Goal: Task Accomplishment & Management: Complete application form

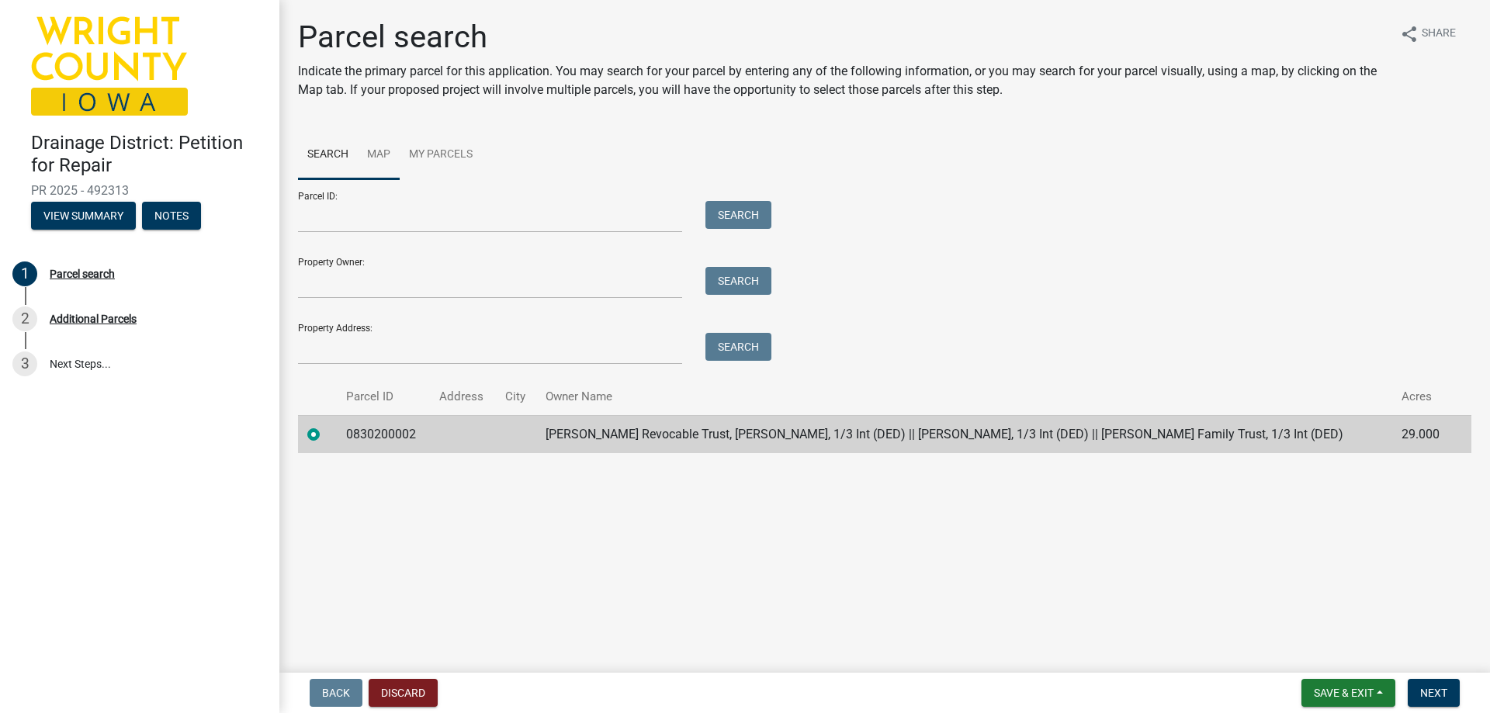
click at [383, 159] on link "Map" at bounding box center [379, 155] width 42 height 50
click at [385, 154] on link "Map" at bounding box center [379, 155] width 42 height 50
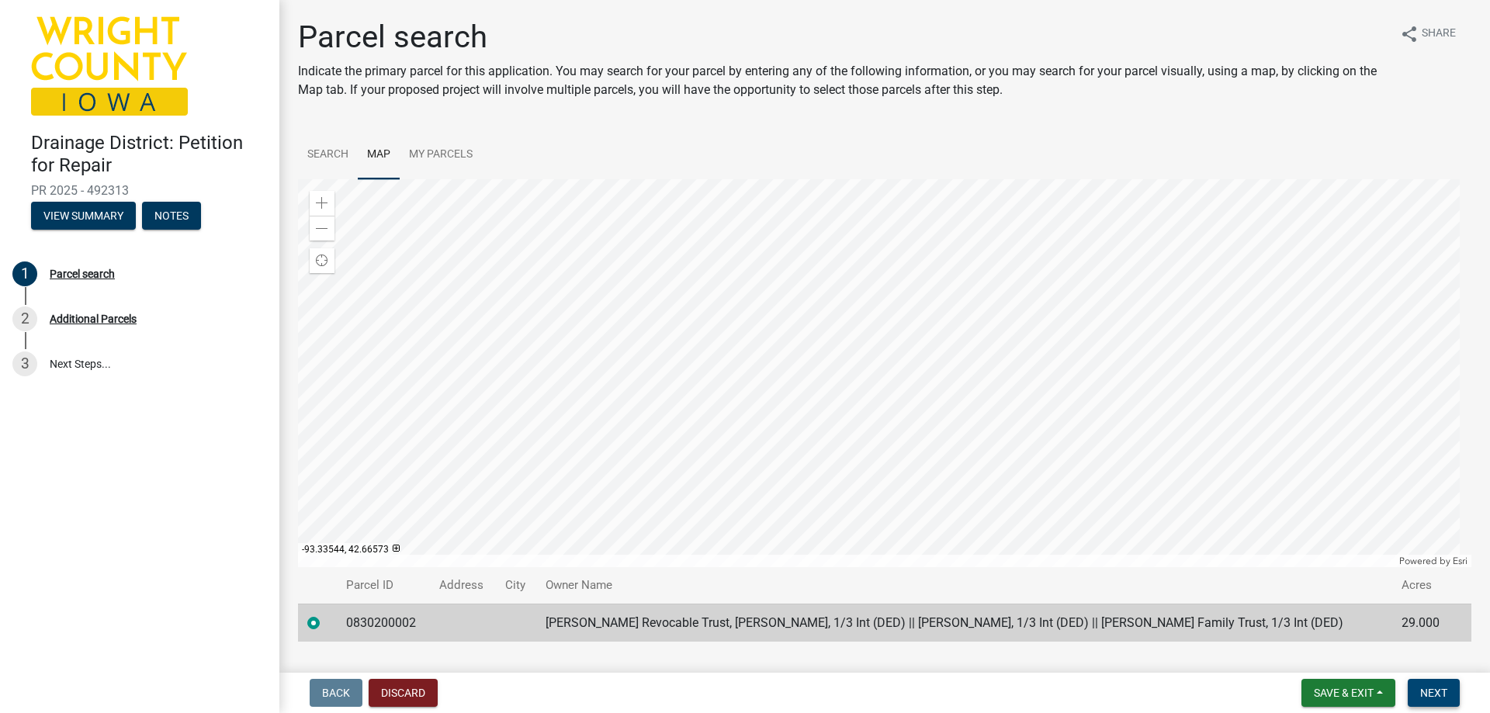
click at [1443, 689] on span "Next" at bounding box center [1433, 693] width 27 height 12
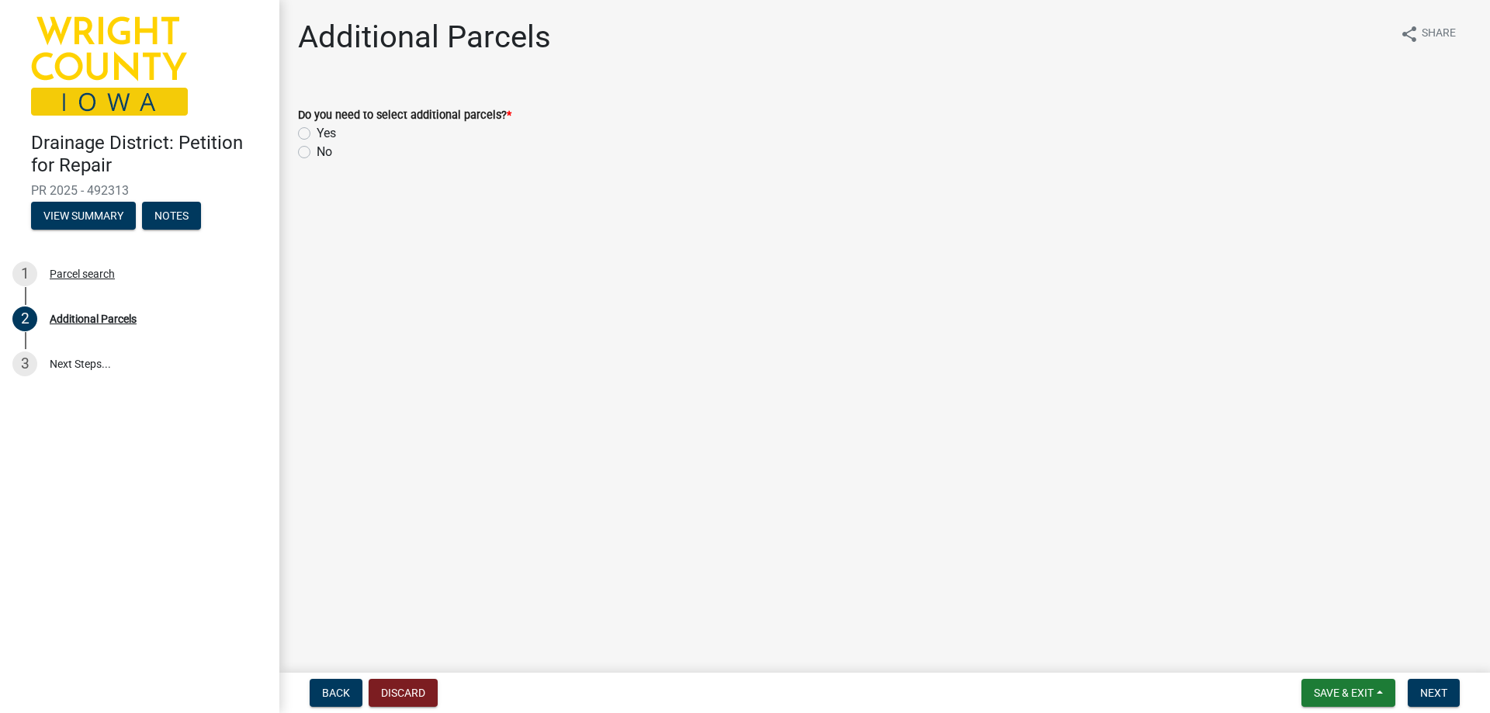
click at [317, 152] on label "No" at bounding box center [325, 152] width 16 height 19
click at [317, 152] on input "No" at bounding box center [322, 148] width 10 height 10
radio input "true"
click at [1430, 693] on span "Next" at bounding box center [1433, 693] width 27 height 12
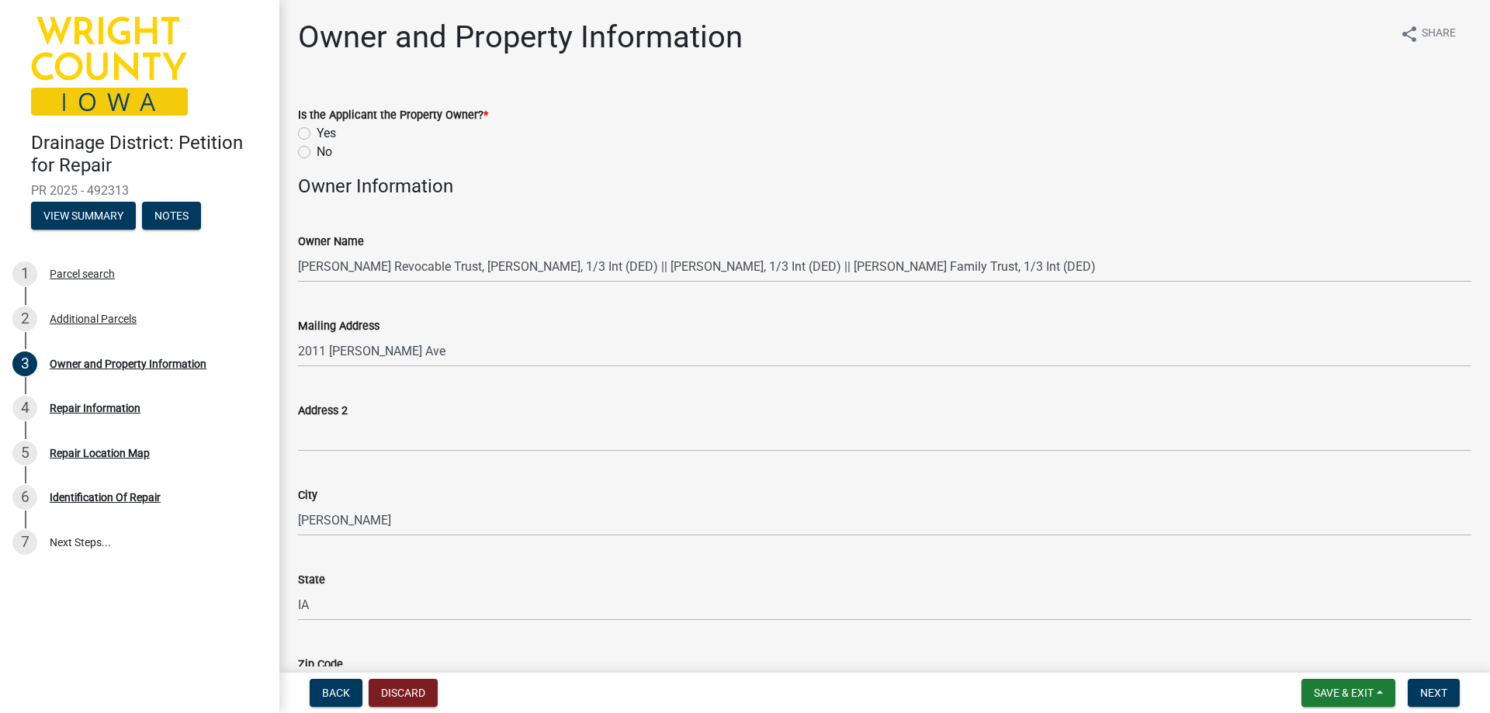
click at [317, 134] on label "Yes" at bounding box center [326, 133] width 19 height 19
click at [317, 134] on input "Yes" at bounding box center [322, 129] width 10 height 10
radio input "true"
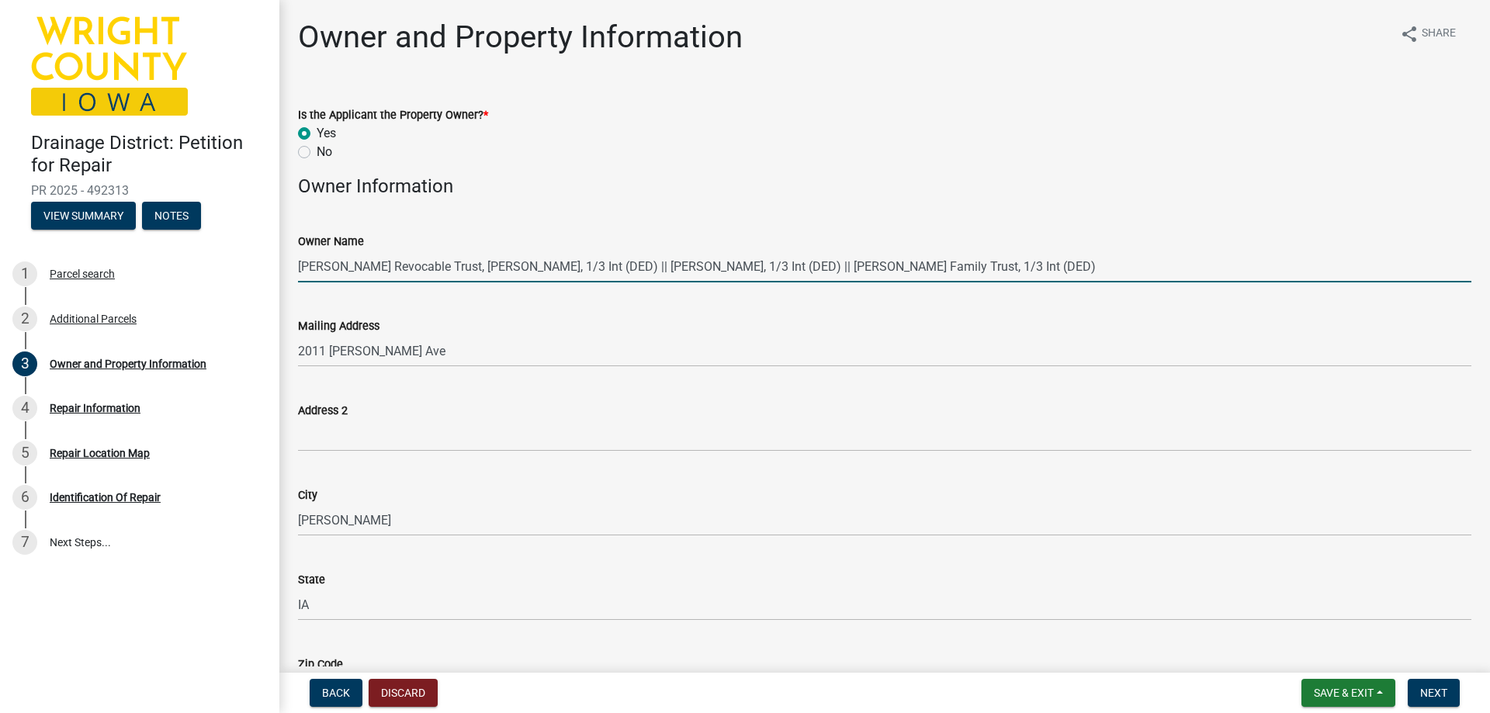
drag, startPoint x: 455, startPoint y: 268, endPoint x: 429, endPoint y: 265, distance: 25.7
click at [429, 265] on input "[PERSON_NAME] Revocable Trust, [PERSON_NAME], 1/3 Int (DED) || [PERSON_NAME], 1…" at bounding box center [884, 267] width 1173 height 32
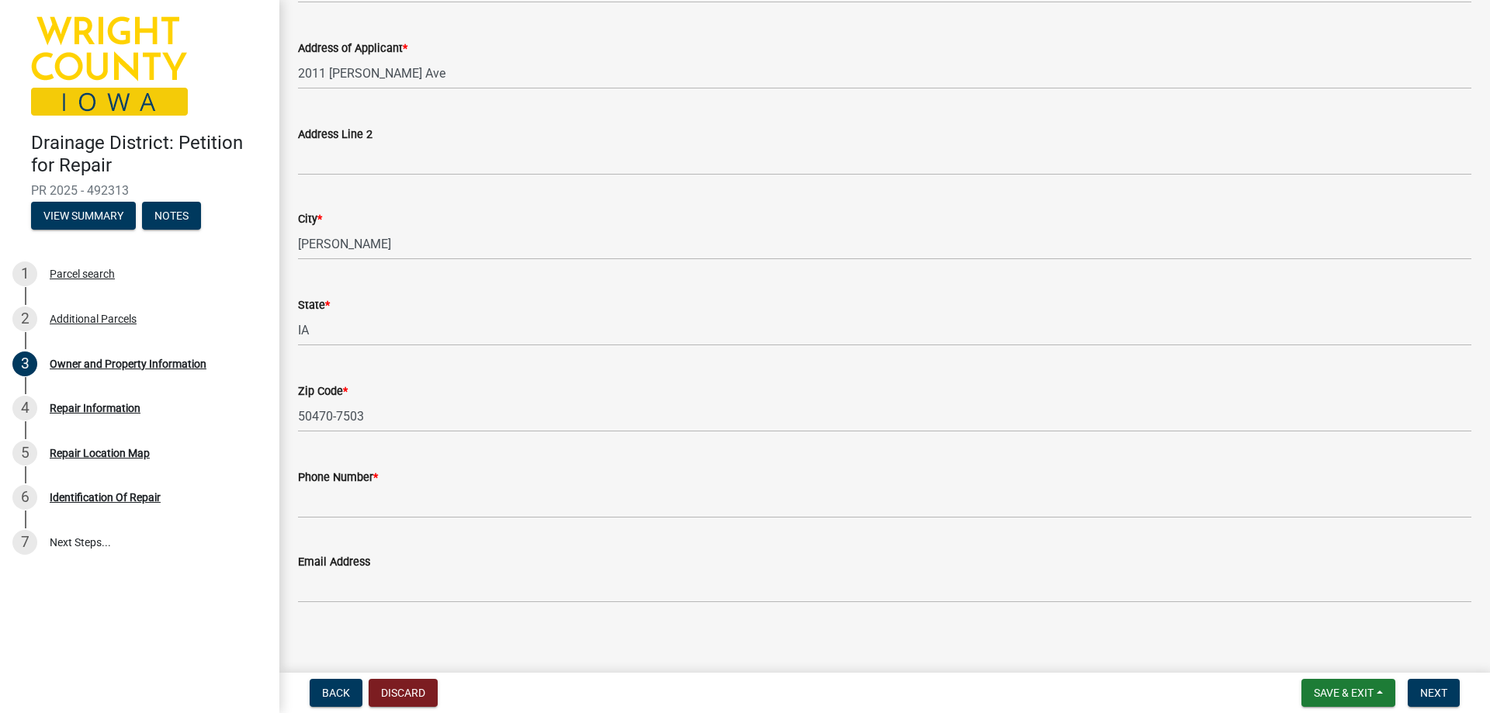
scroll to position [1459, 0]
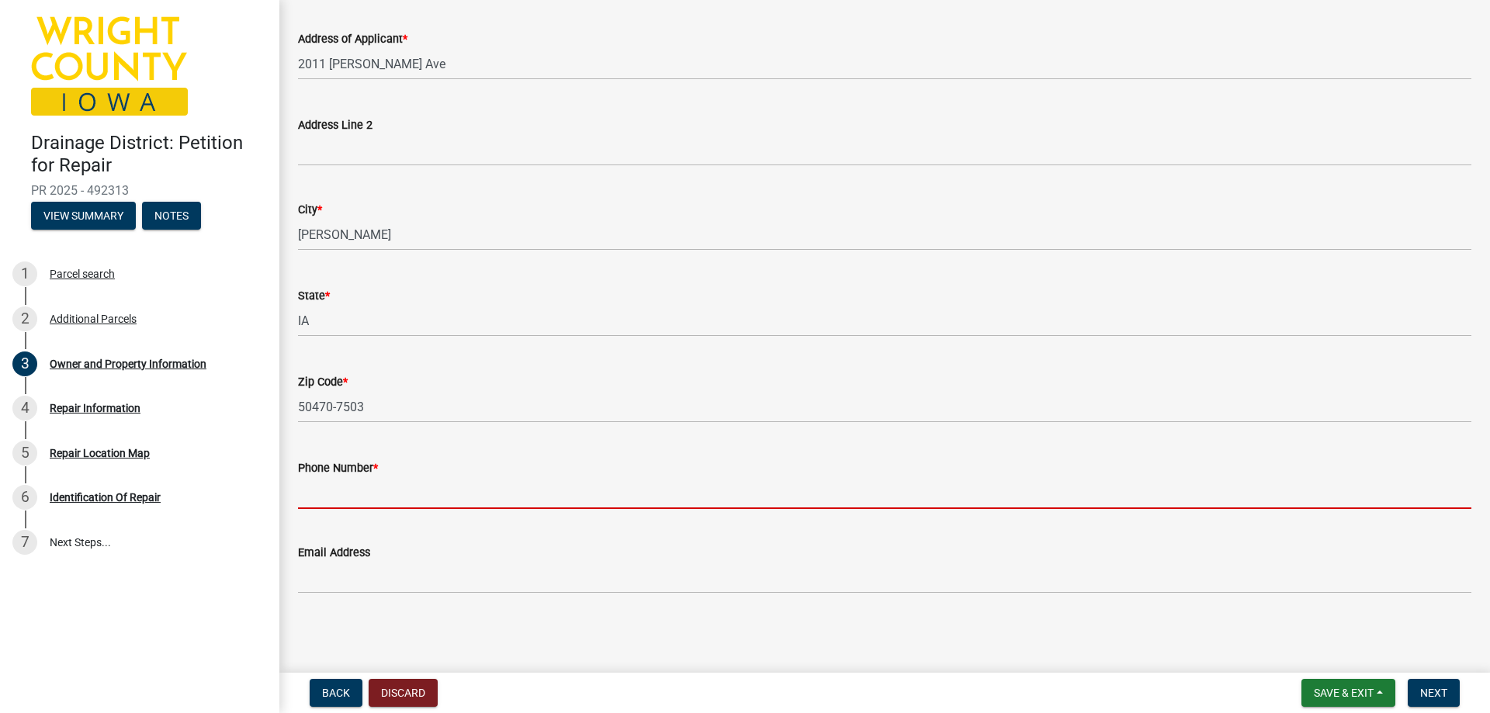
click at [327, 488] on input "Phone Number *" at bounding box center [884, 493] width 1173 height 32
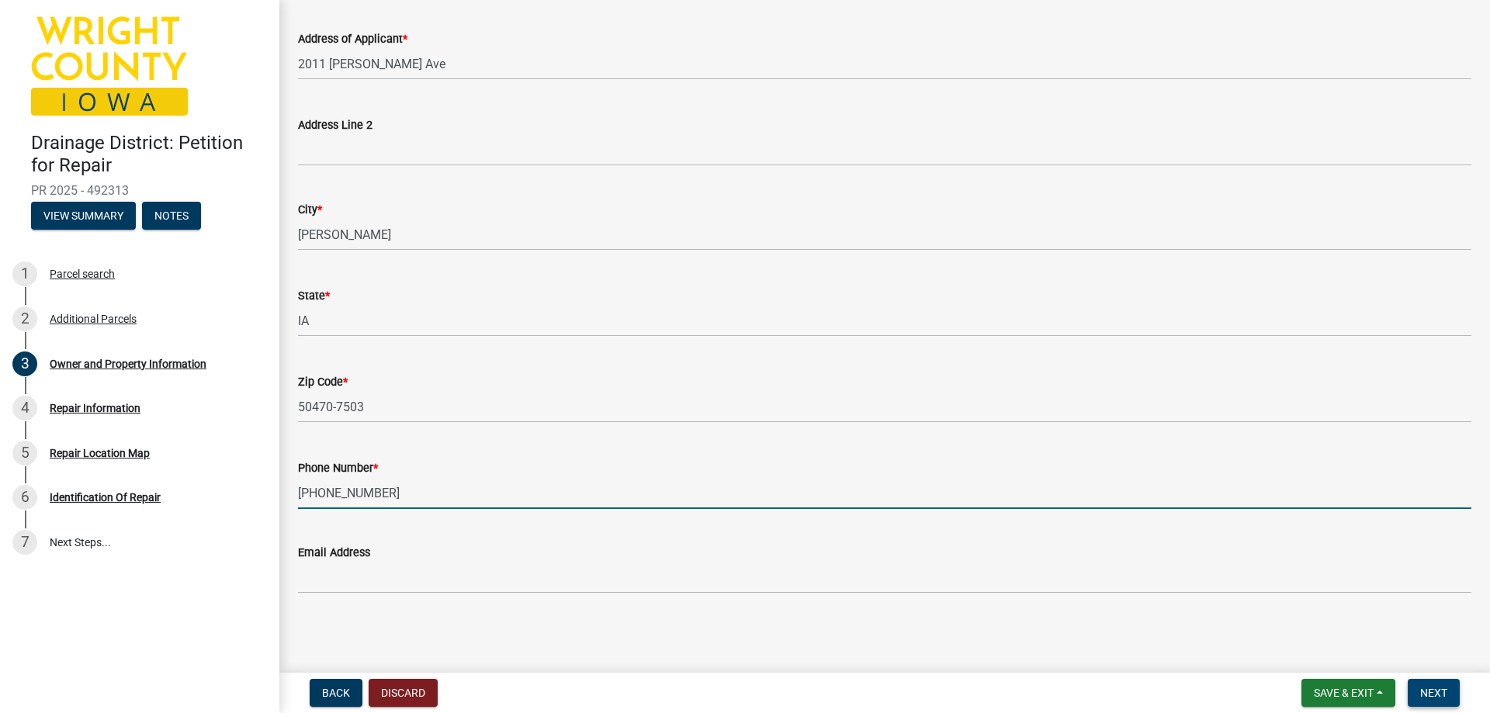
type input "515-290-0748"
click at [1428, 696] on span "Next" at bounding box center [1433, 693] width 27 height 12
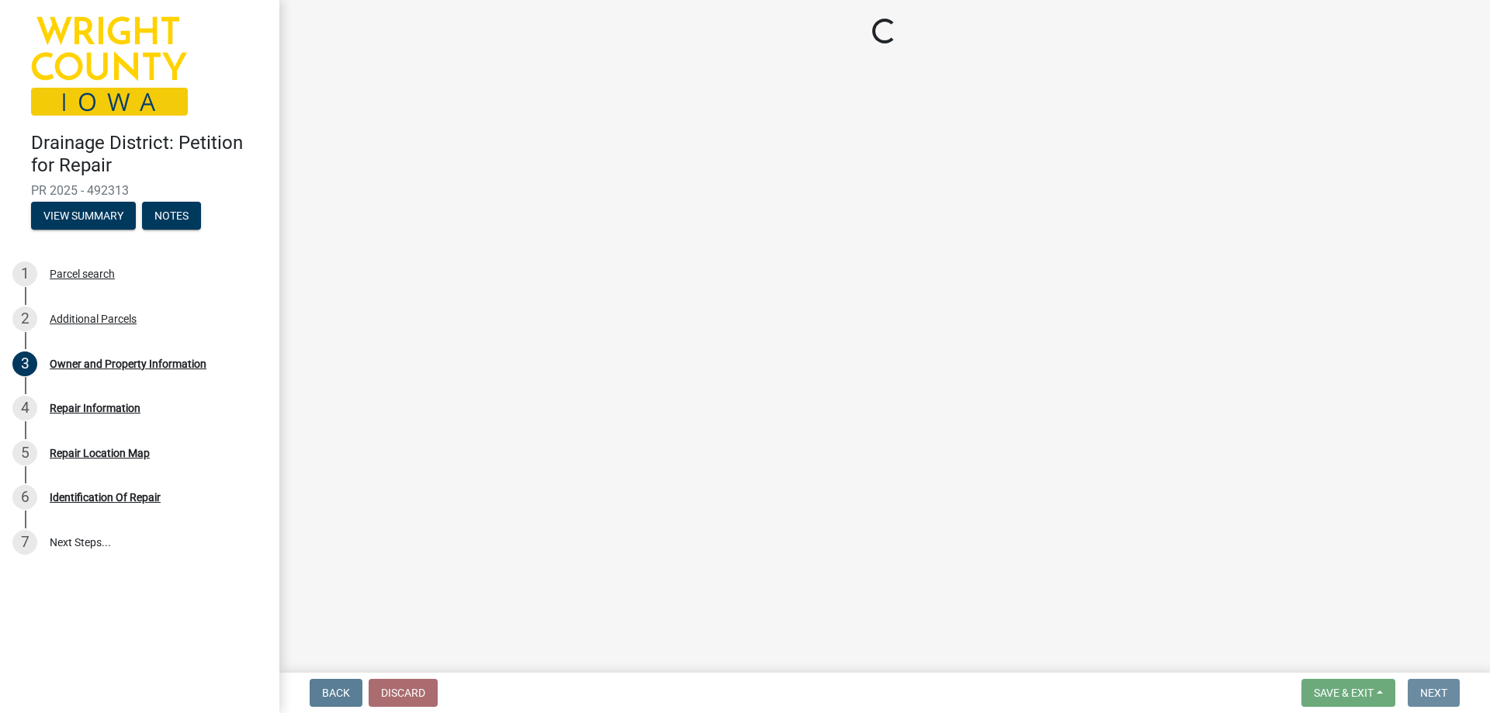
scroll to position [0, 0]
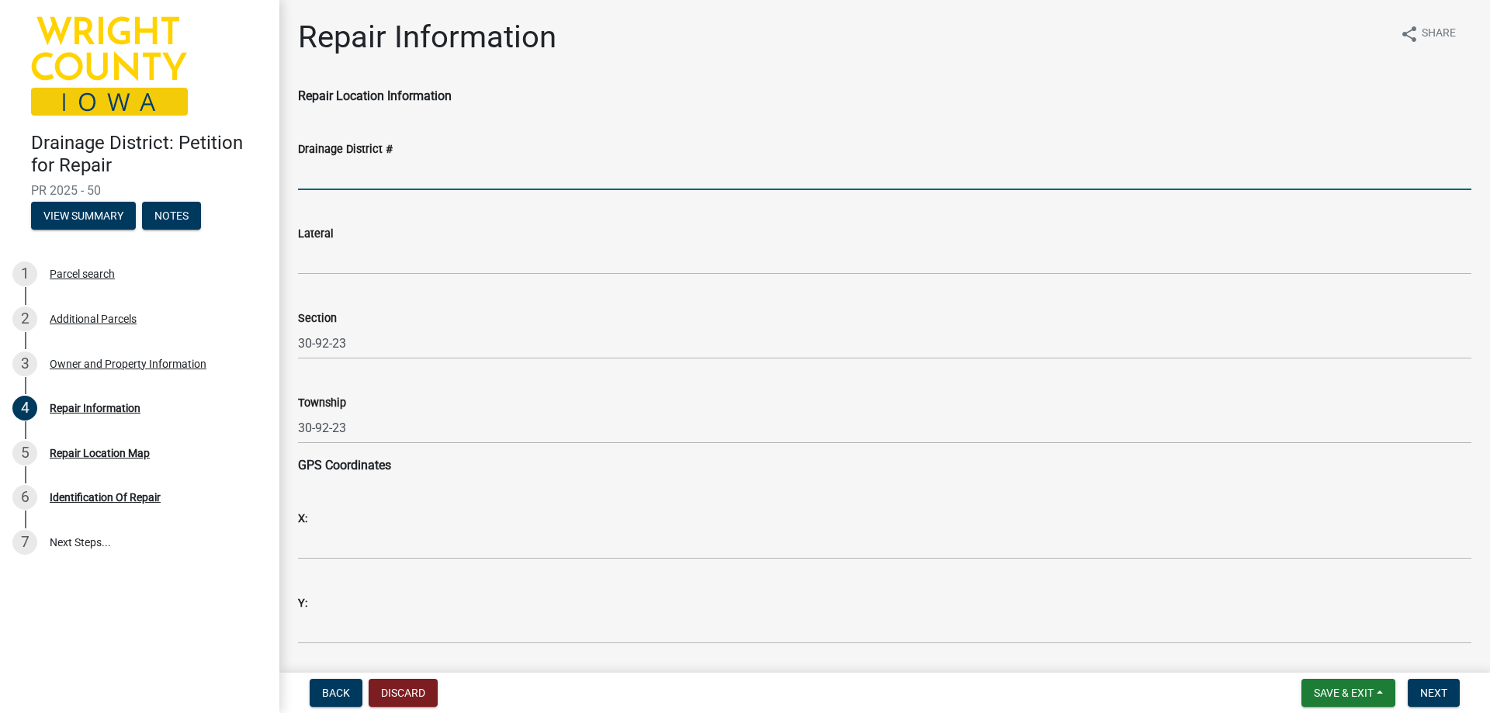
click at [352, 181] on input "Drainage District #" at bounding box center [884, 174] width 1173 height 32
type input "184"
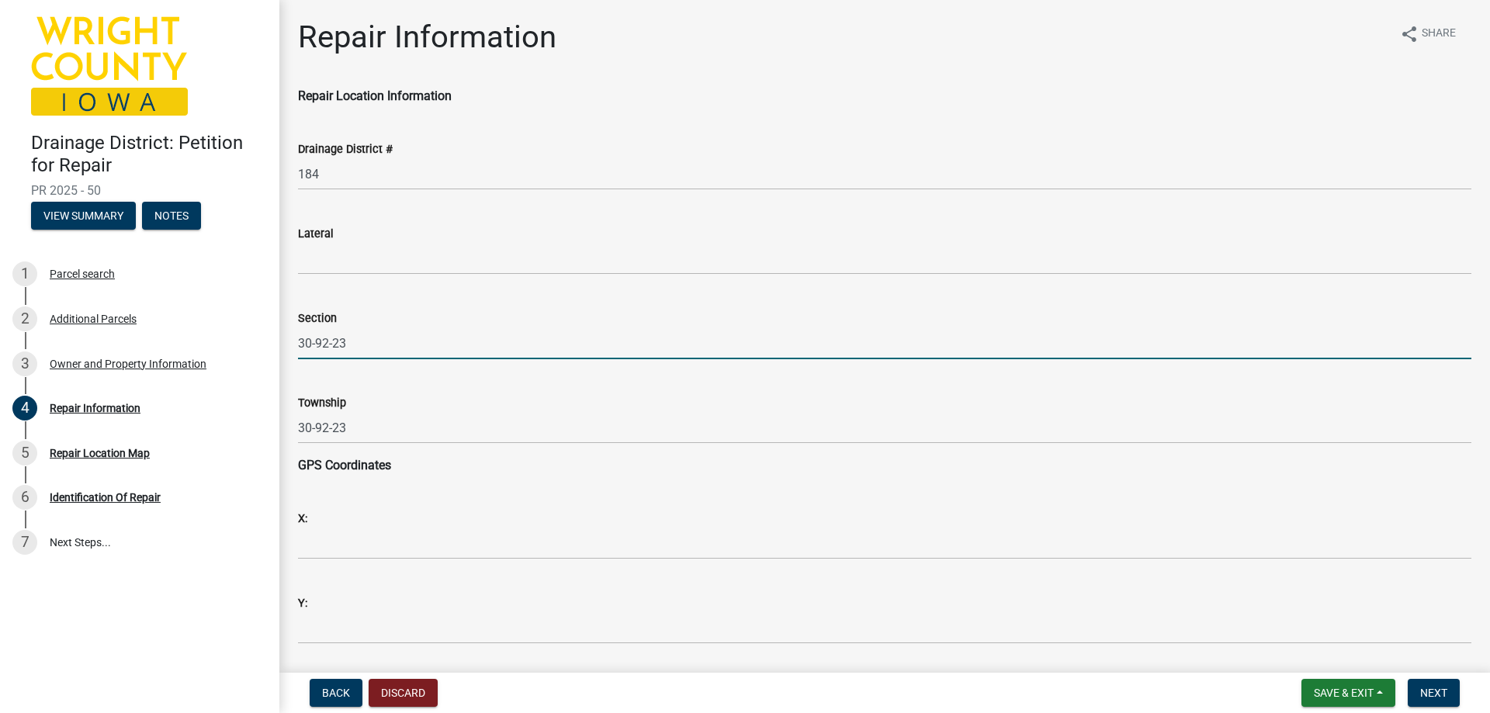
drag, startPoint x: 352, startPoint y: 341, endPoint x: 312, endPoint y: 343, distance: 40.4
click at [312, 343] on input "30-92-23" at bounding box center [884, 343] width 1173 height 32
type input "30"
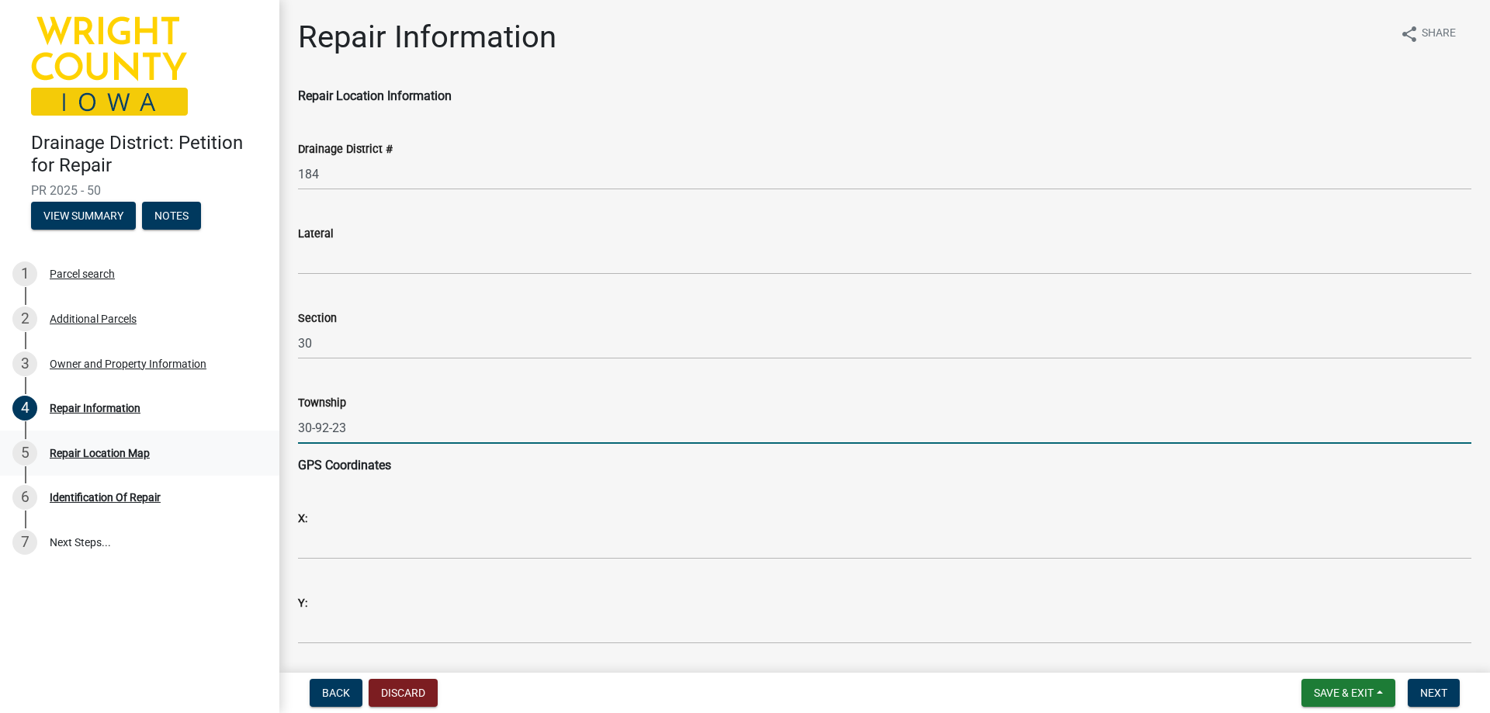
drag, startPoint x: 353, startPoint y: 425, endPoint x: 268, endPoint y: 430, distance: 85.5
click at [268, 430] on div "Drainage District: Petition for Repair PR 2025 - 50 View Summary Notes 1 Parcel…" at bounding box center [745, 356] width 1490 height 713
type input "Iowa"
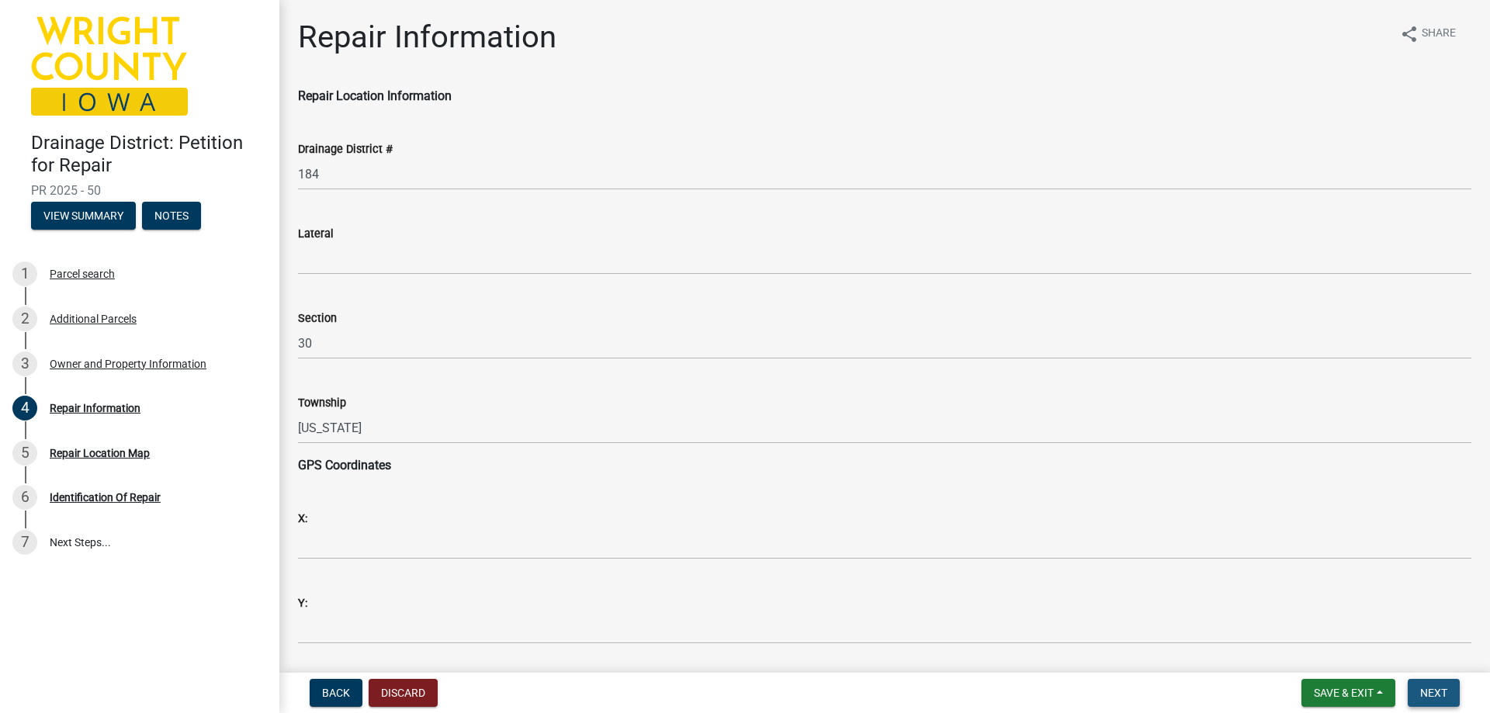
click at [1426, 682] on button "Next" at bounding box center [1434, 693] width 52 height 28
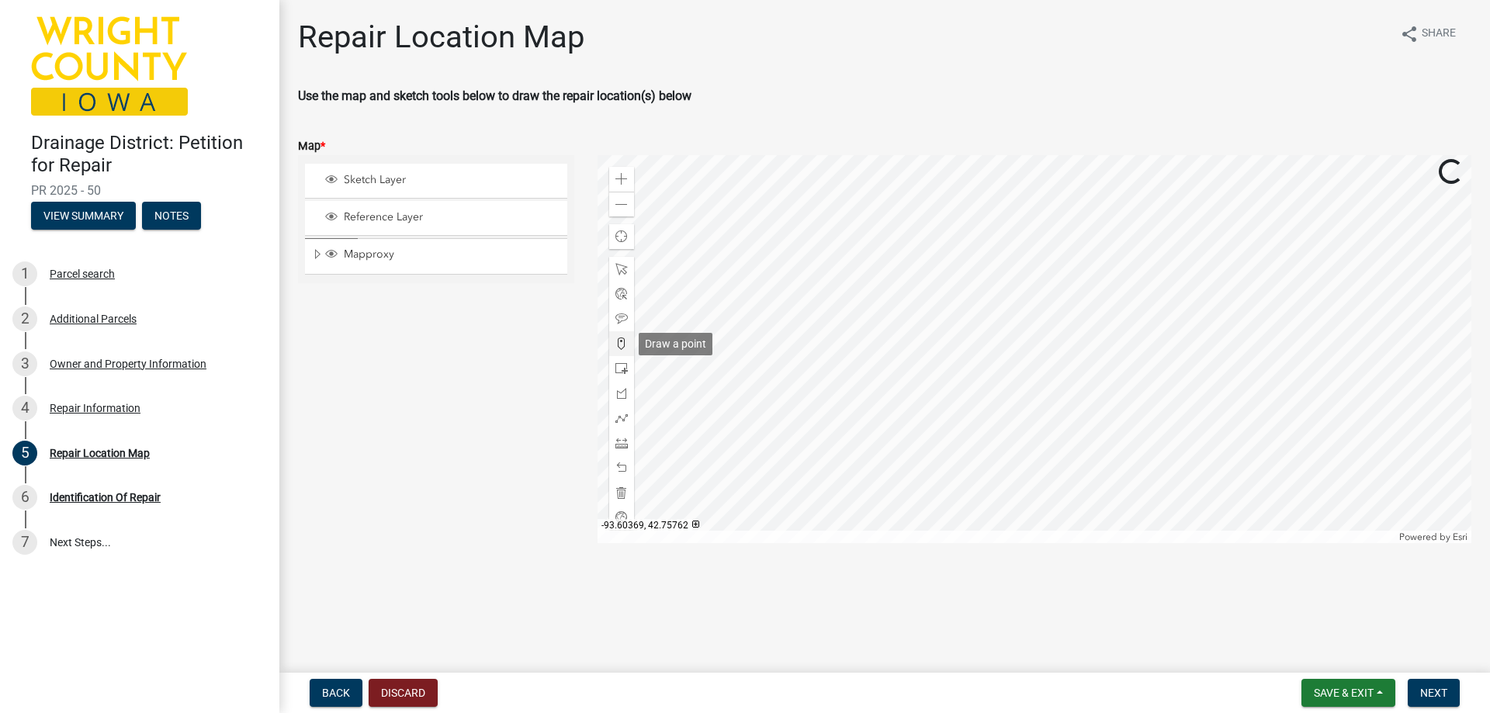
click at [619, 342] on span at bounding box center [621, 344] width 12 height 12
click at [935, 333] on div at bounding box center [1035, 349] width 875 height 388
click at [909, 364] on div at bounding box center [1035, 349] width 875 height 388
click at [1438, 692] on span "Next" at bounding box center [1433, 693] width 27 height 12
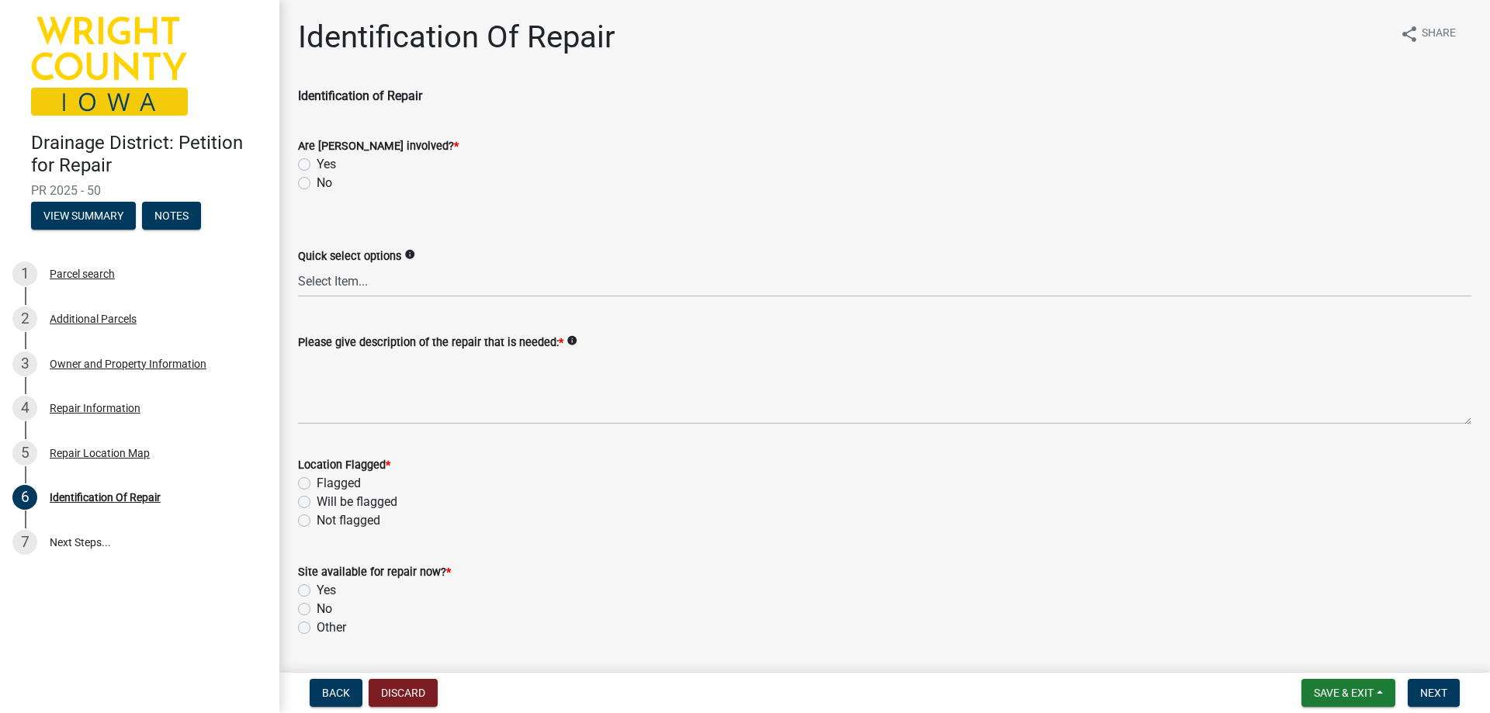
click at [317, 181] on label "No" at bounding box center [325, 183] width 16 height 19
click at [317, 181] on input "No" at bounding box center [322, 179] width 10 height 10
radio input "true"
click at [303, 490] on div "Flagged" at bounding box center [884, 483] width 1173 height 19
click at [317, 486] on label "Flagged" at bounding box center [339, 483] width 44 height 19
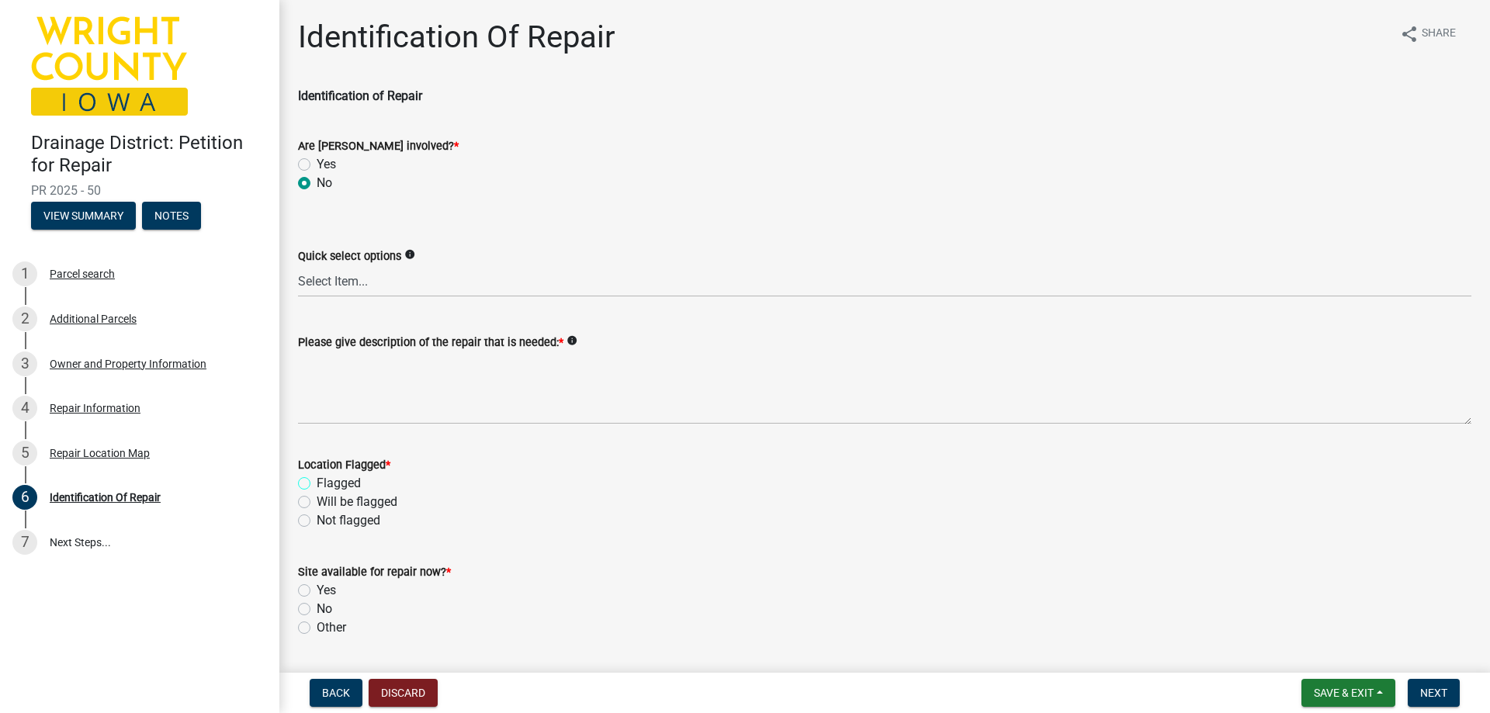
click at [317, 484] on input "Flagged" at bounding box center [322, 479] width 10 height 10
radio input "true"
click at [317, 594] on label "Yes" at bounding box center [326, 590] width 19 height 19
click at [317, 591] on input "Yes" at bounding box center [322, 586] width 10 height 10
radio input "true"
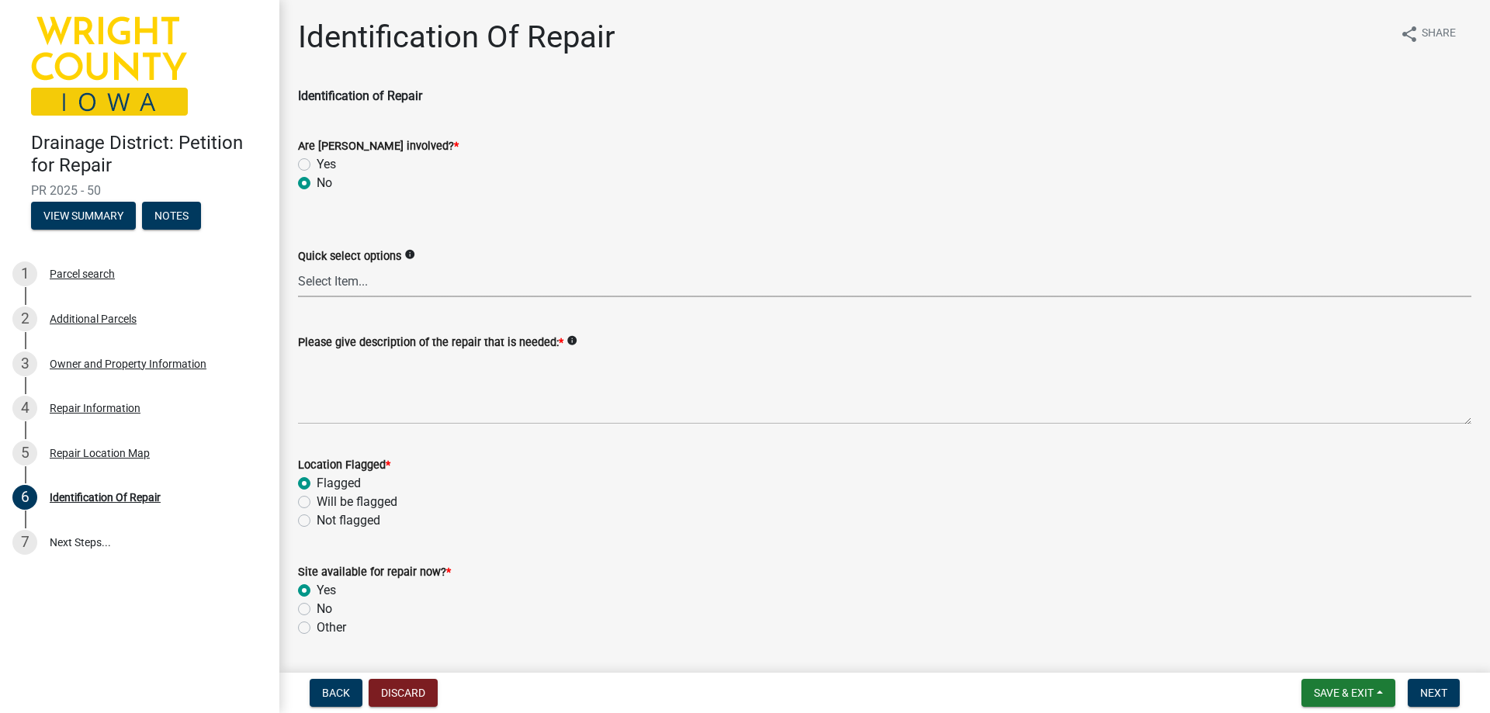
click at [343, 286] on select "Select Item... Blowout Sloughing Washout Bulkhead Beaver dam Exposed tile Culve…" at bounding box center [884, 281] width 1173 height 32
click at [298, 265] on select "Select Item... Blowout Sloughing Washout Bulkhead Beaver dam Exposed tile Culve…" at bounding box center [884, 281] width 1173 height 32
select select "00d2842e-65bd-4388-96cc-195500cff2cc"
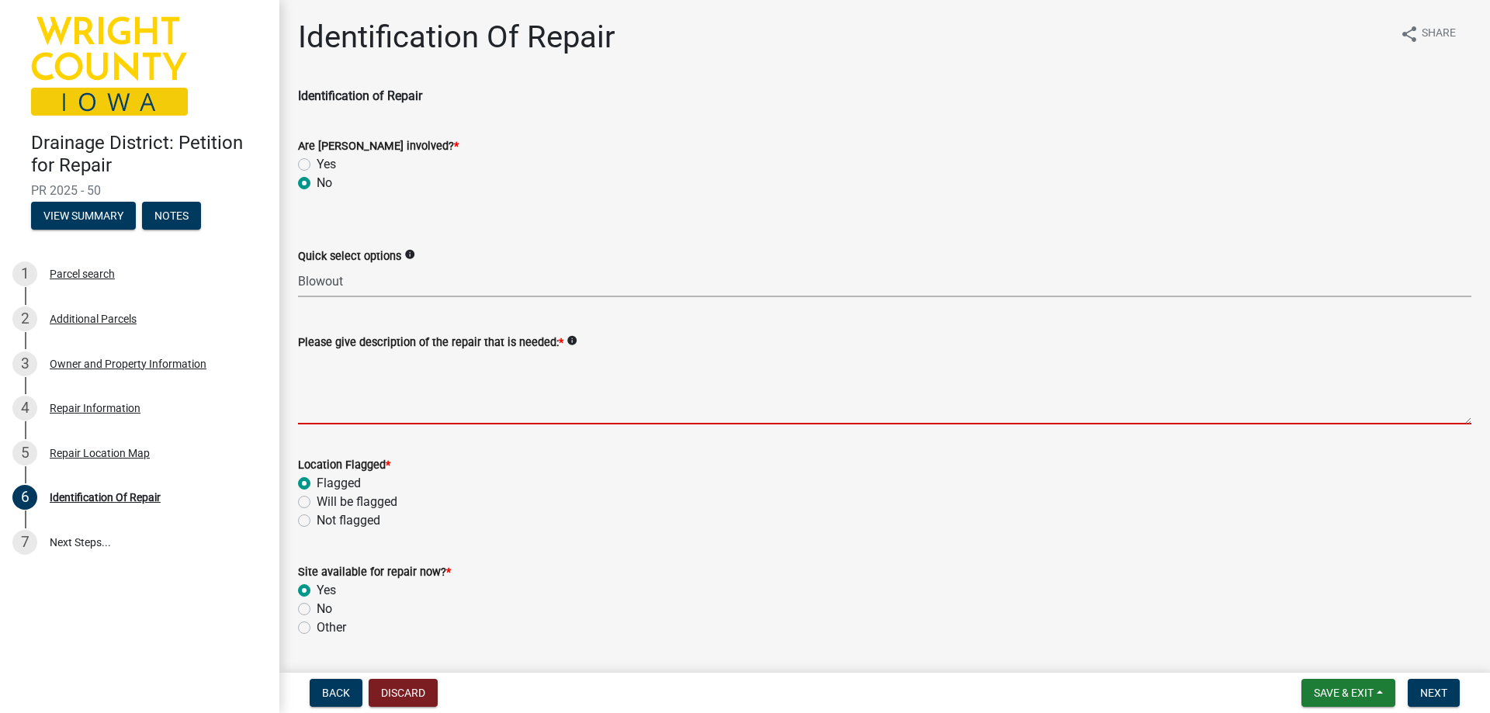
click at [329, 408] on textarea "Please give description of the repair that is needed: *" at bounding box center [884, 388] width 1173 height 73
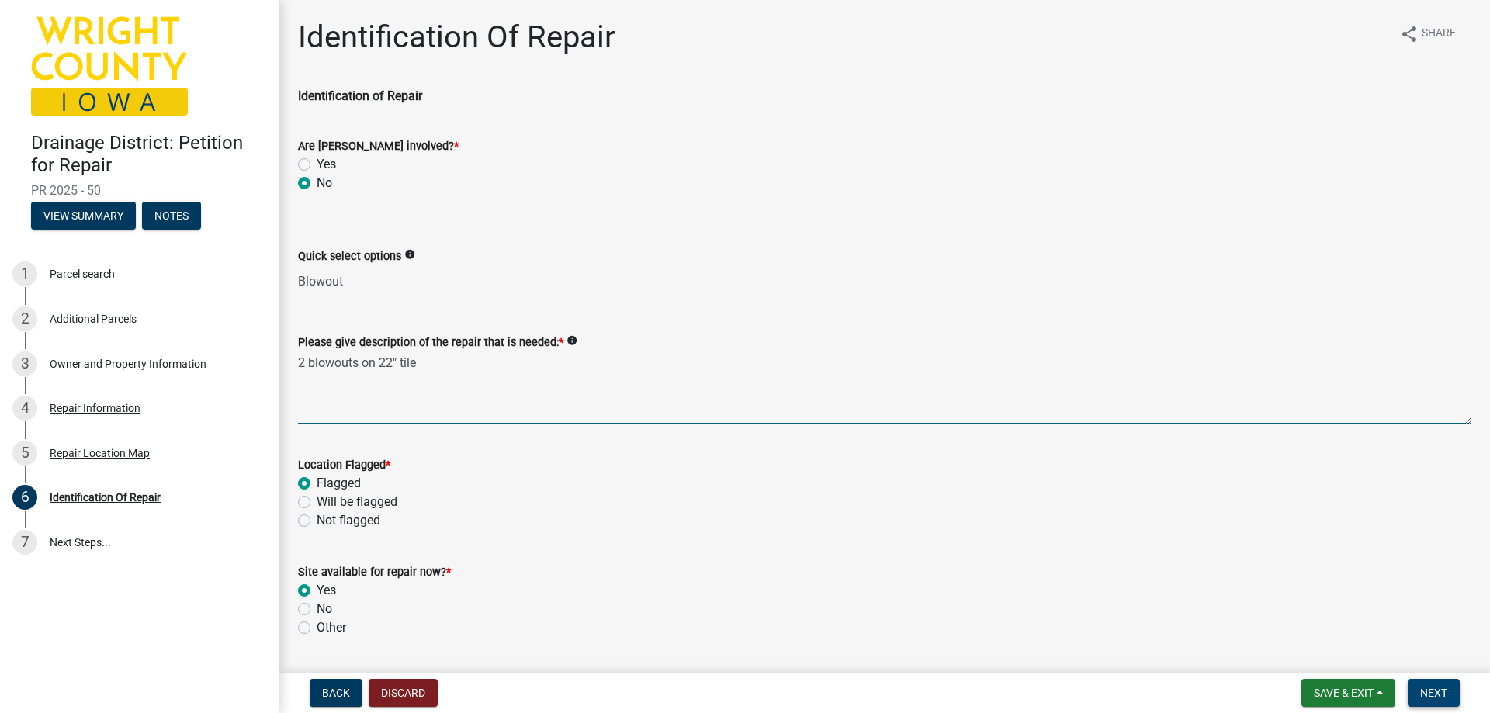
type textarea "2 blowouts on 22" tile"
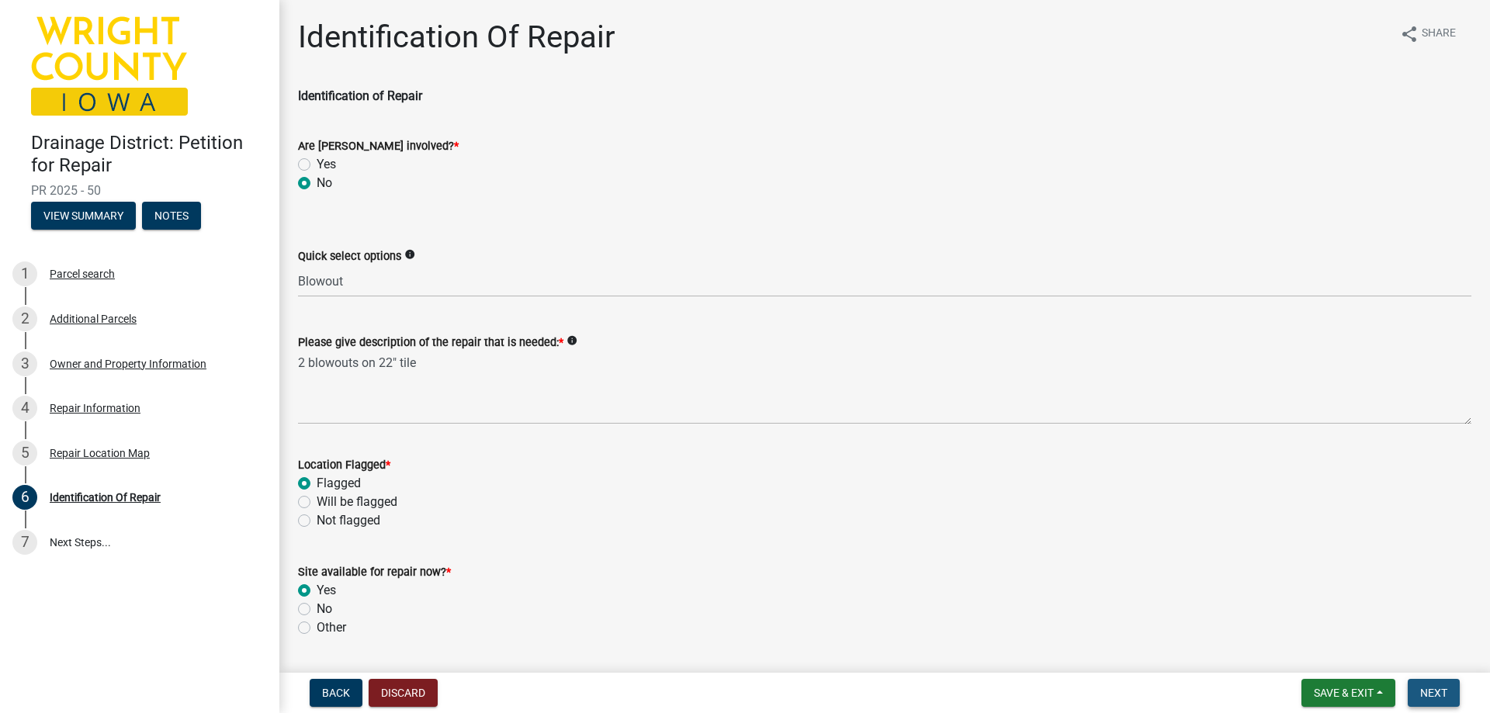
click at [1447, 691] on span "Next" at bounding box center [1433, 693] width 27 height 12
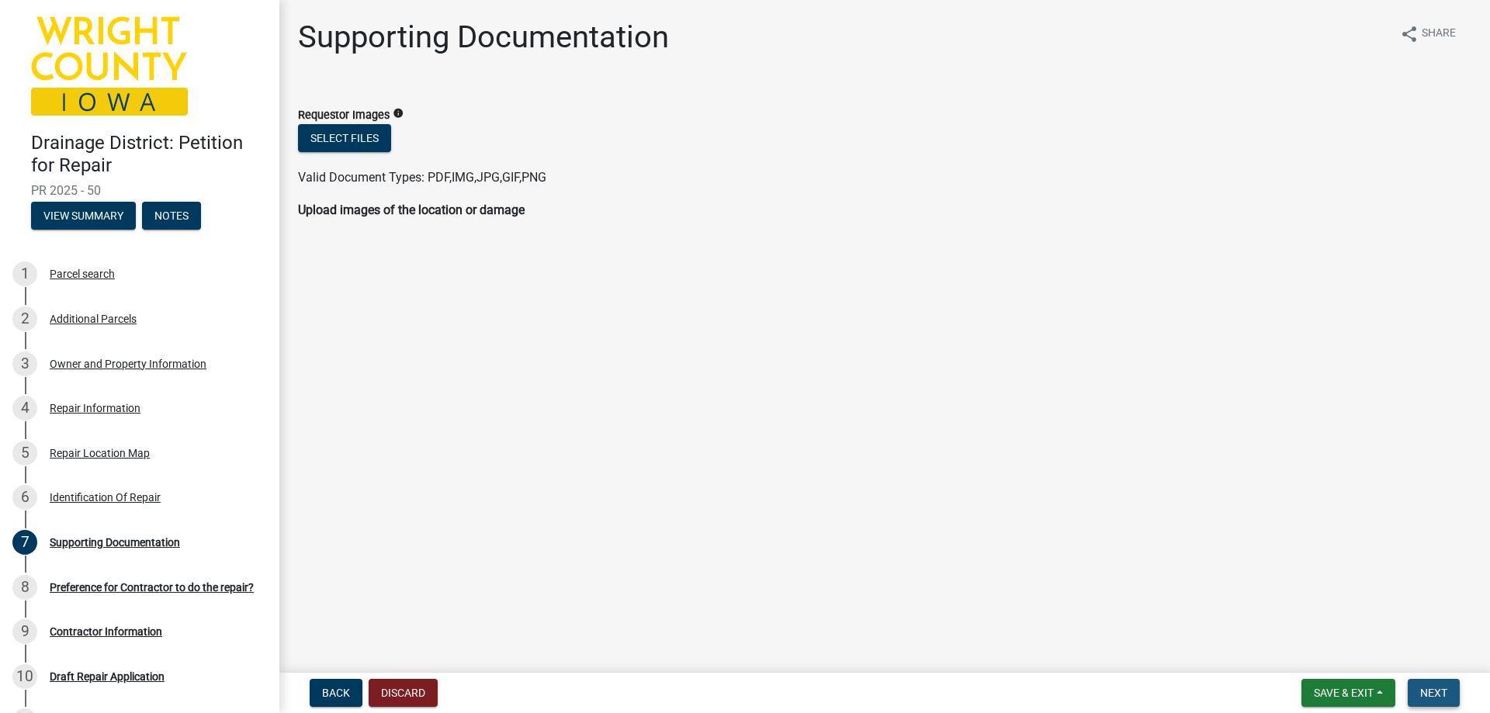
click at [1423, 688] on span "Next" at bounding box center [1433, 693] width 27 height 12
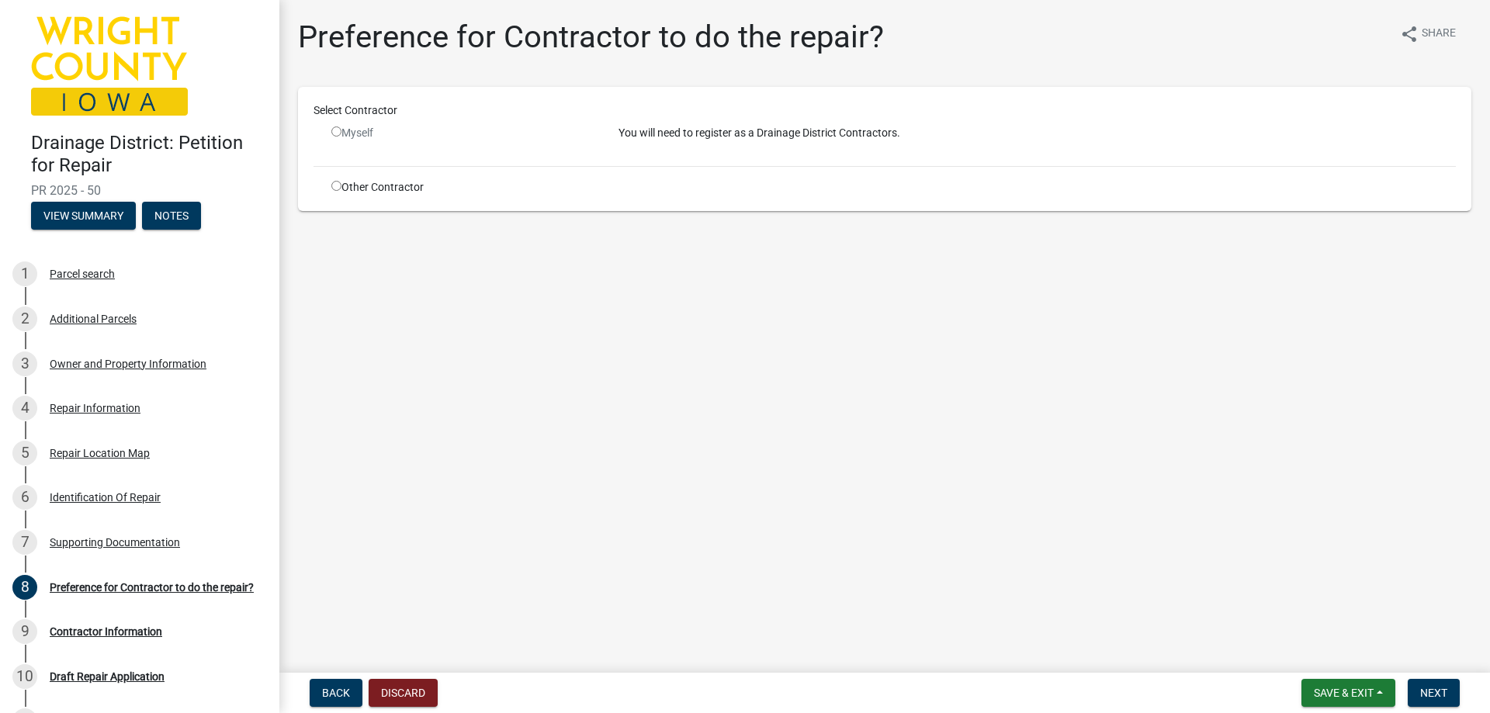
click at [337, 185] on input "radio" at bounding box center [336, 186] width 10 height 10
radio input "true"
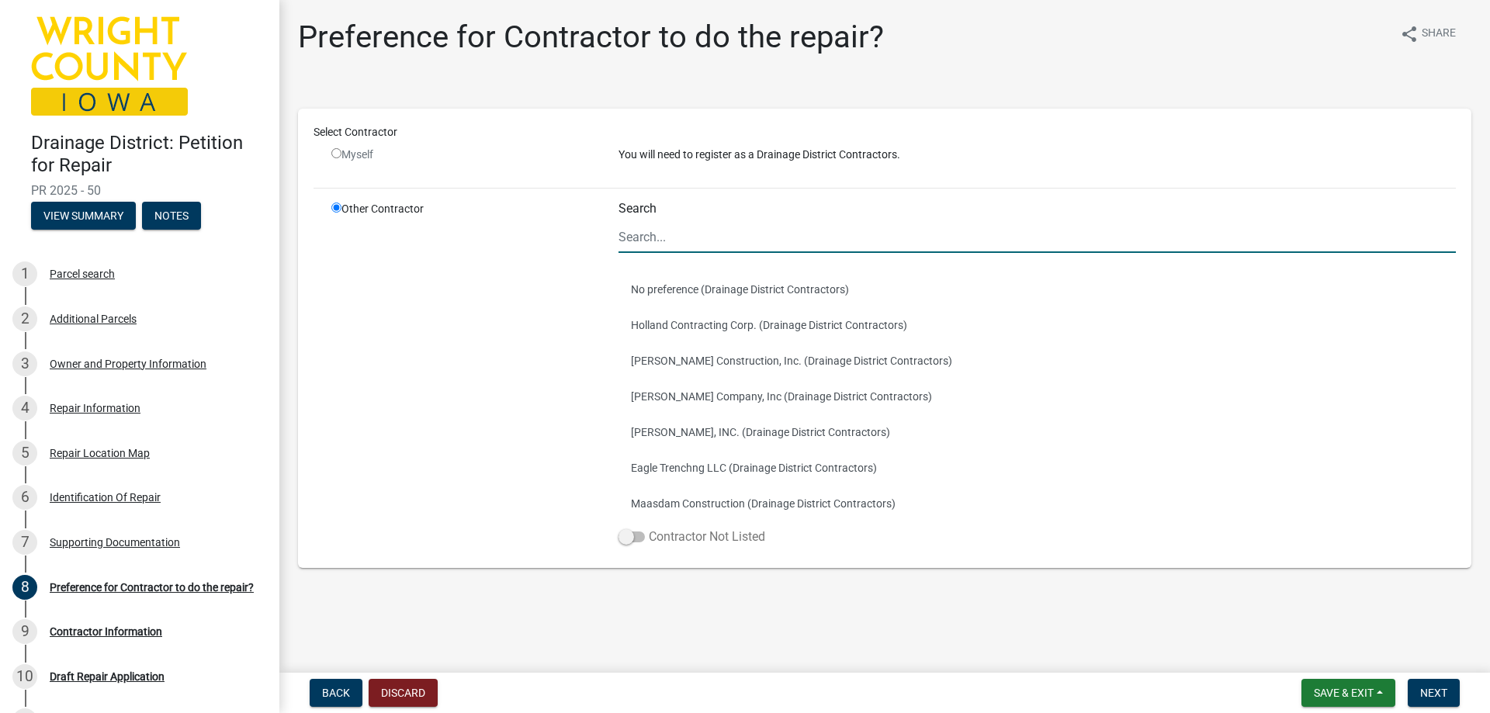
click at [691, 545] on label "Contractor Not Listed" at bounding box center [691, 537] width 147 height 19
click at [649, 528] on input "Contractor Not Listed" at bounding box center [649, 528] width 0 height 0
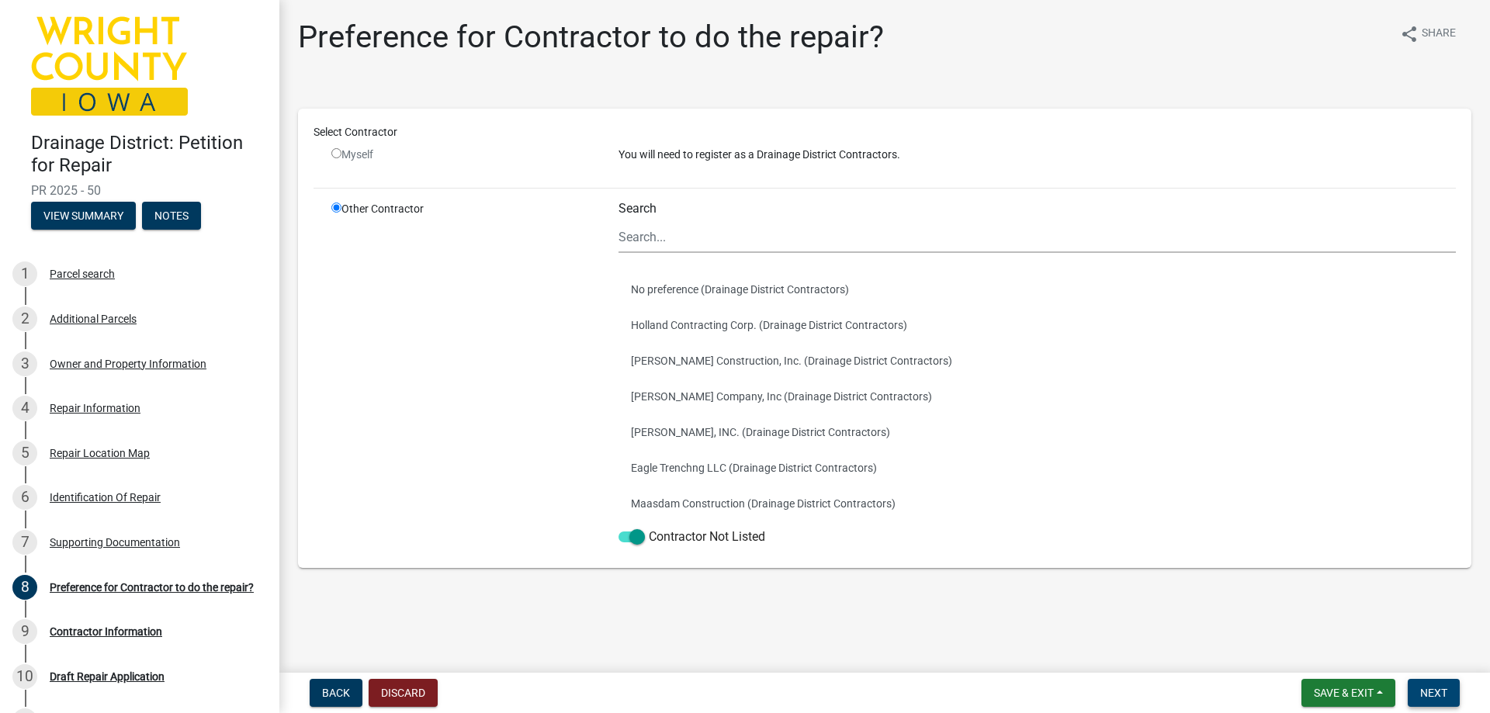
click at [1440, 688] on span "Next" at bounding box center [1433, 693] width 27 height 12
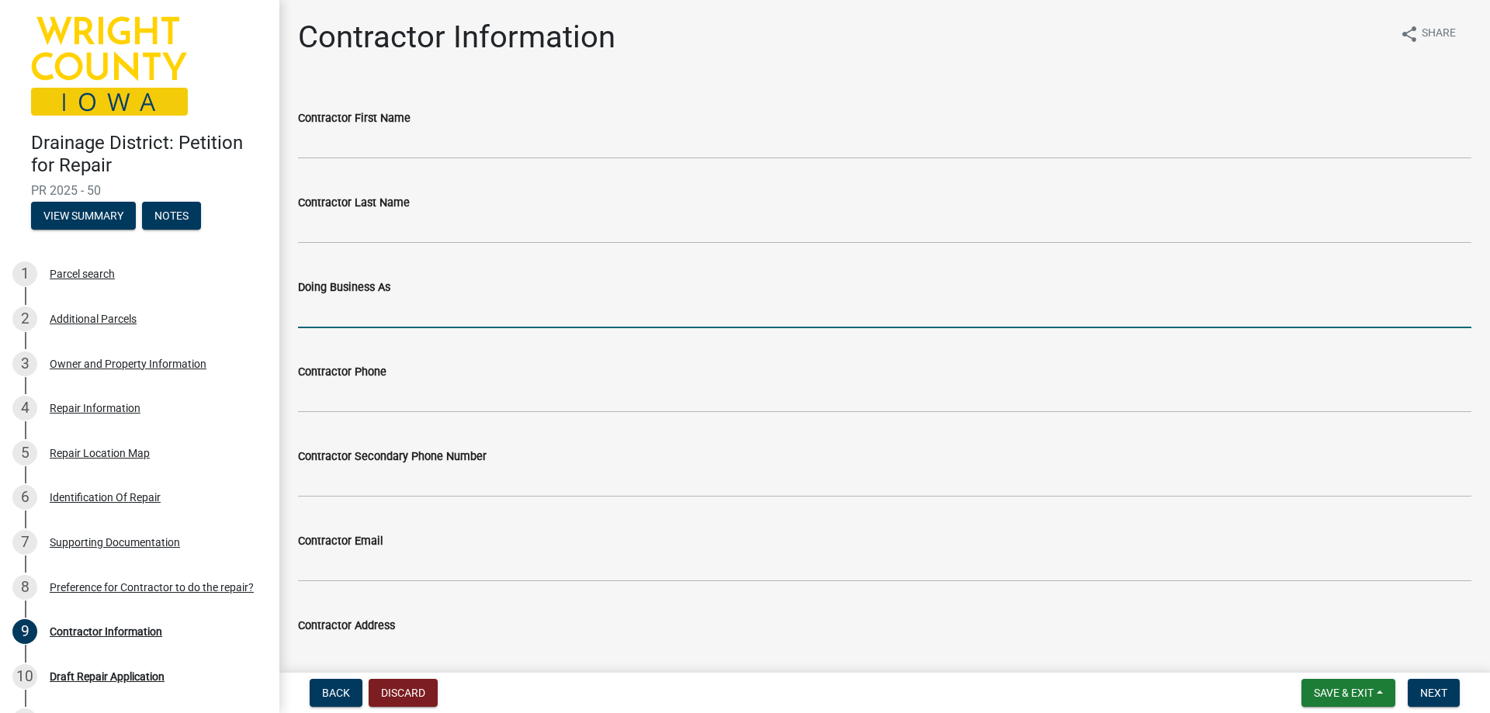
click at [357, 317] on input "Doing Business As" at bounding box center [884, 312] width 1173 height 32
type input "Mountain Movers"
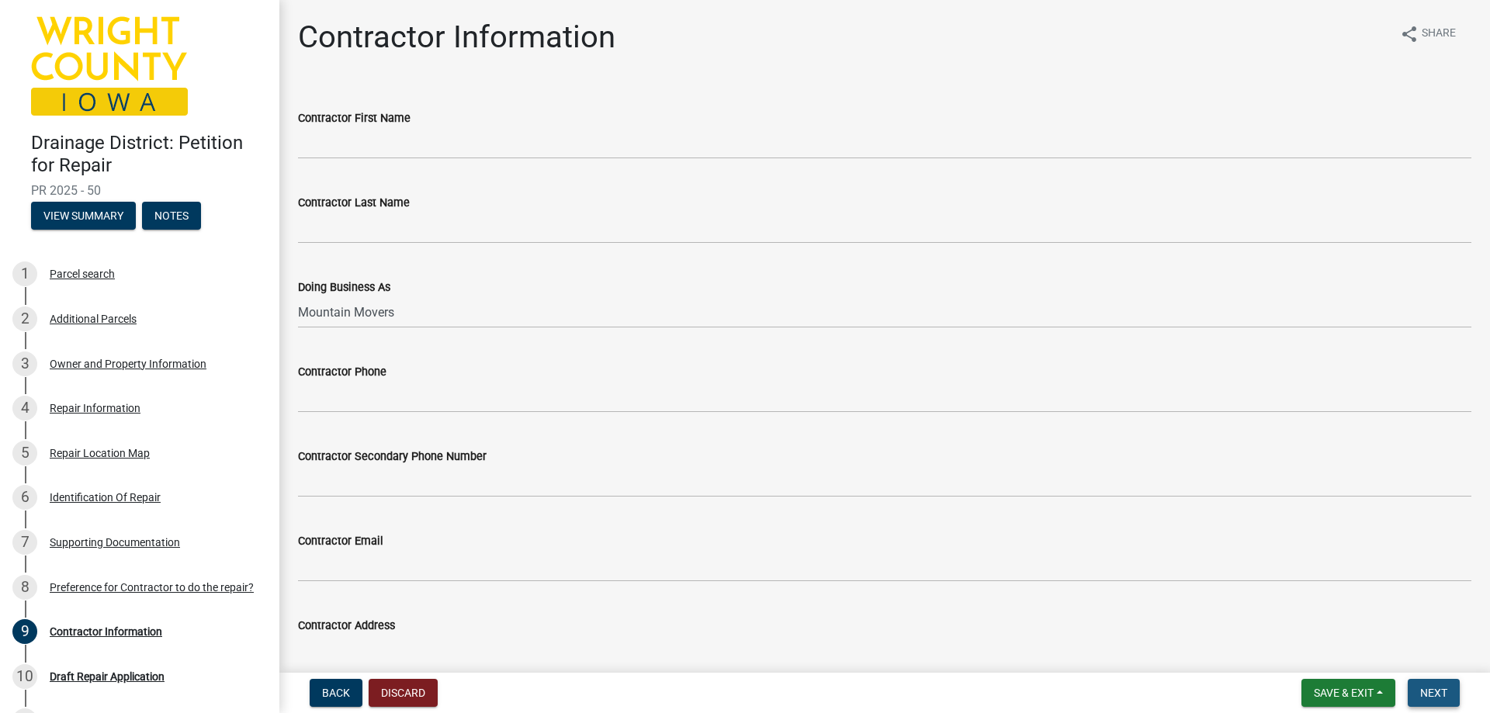
click at [1452, 697] on button "Next" at bounding box center [1434, 693] width 52 height 28
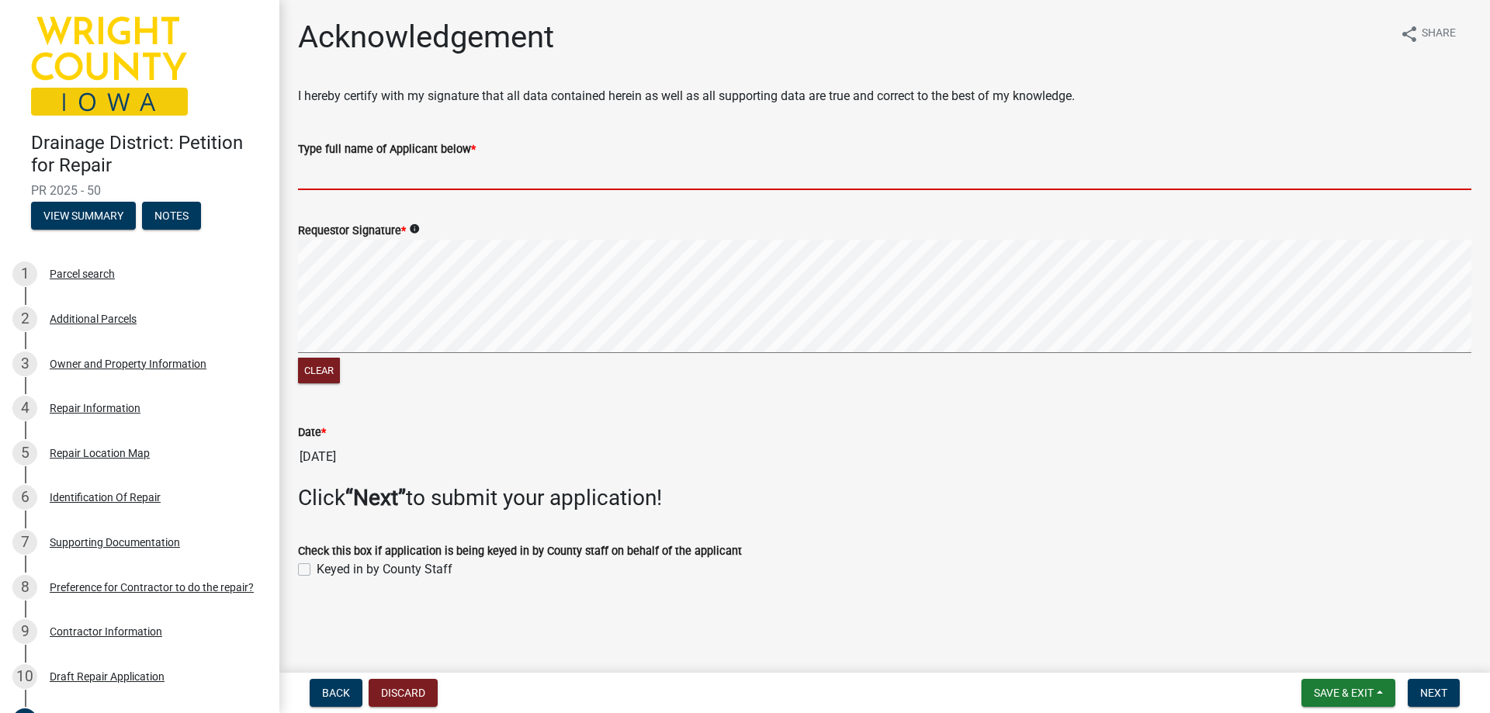
click at [310, 183] on input "Type full name of Applicant below *" at bounding box center [884, 174] width 1173 height 32
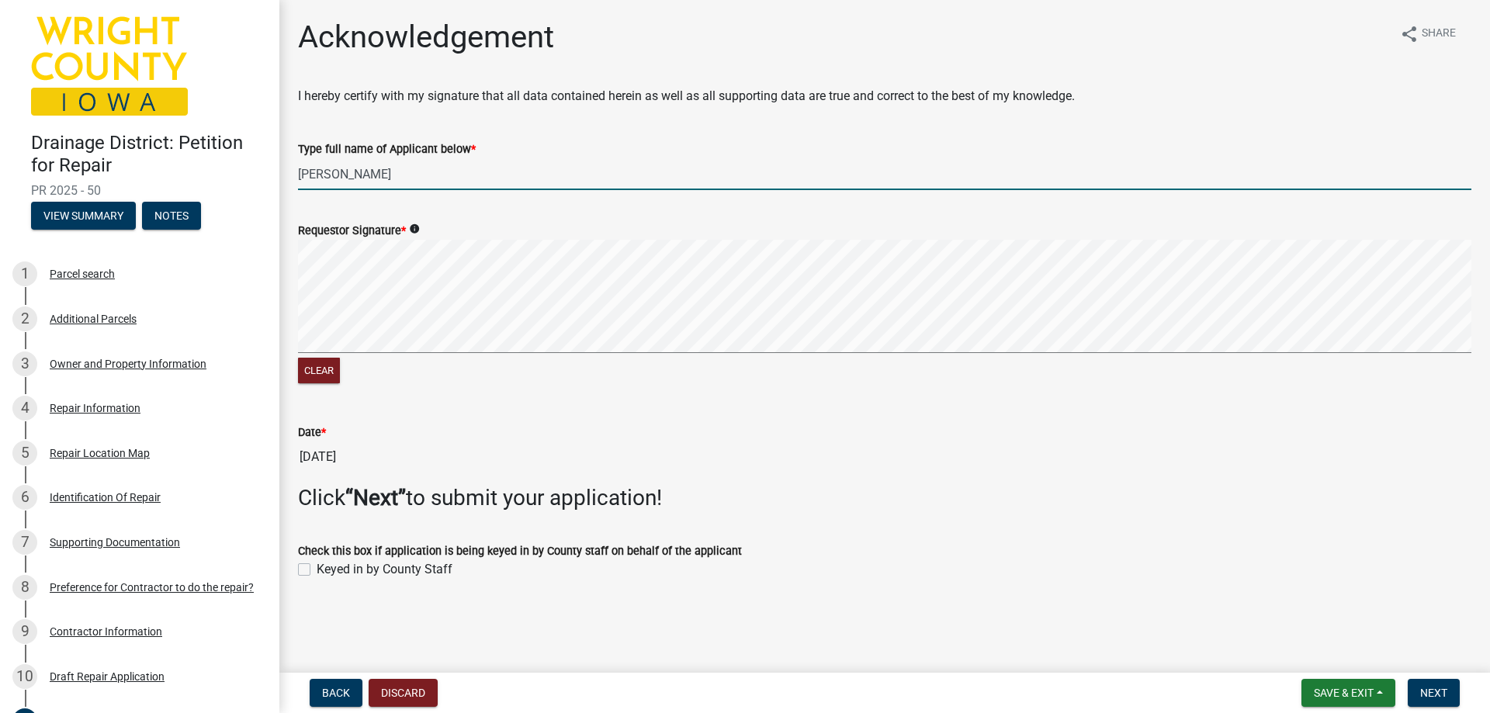
type input "Kevin Hadley"
click at [317, 573] on label "Keyed in by County Staff" at bounding box center [385, 569] width 136 height 19
click at [317, 570] on input "Keyed in by County Staff" at bounding box center [322, 565] width 10 height 10
checkbox input "true"
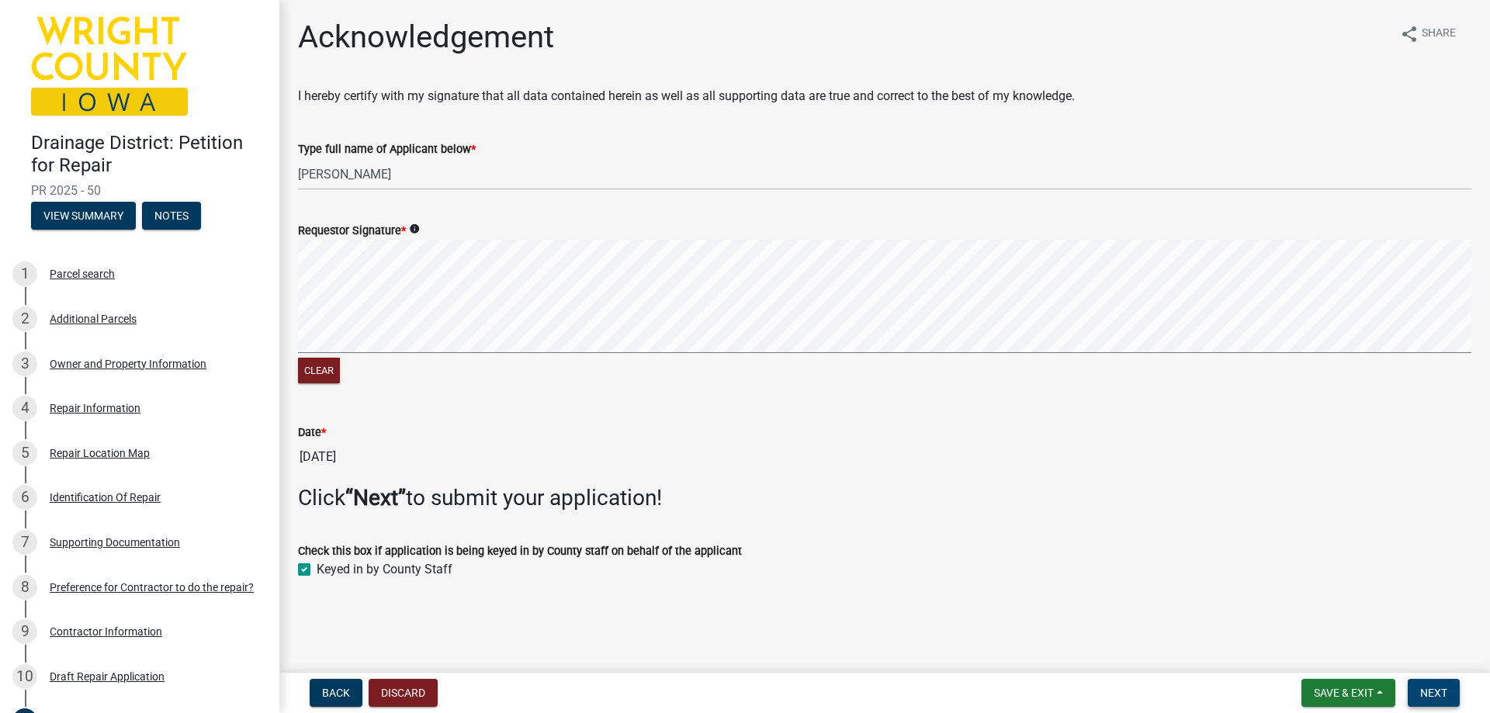
click at [1443, 697] on span "Next" at bounding box center [1433, 693] width 27 height 12
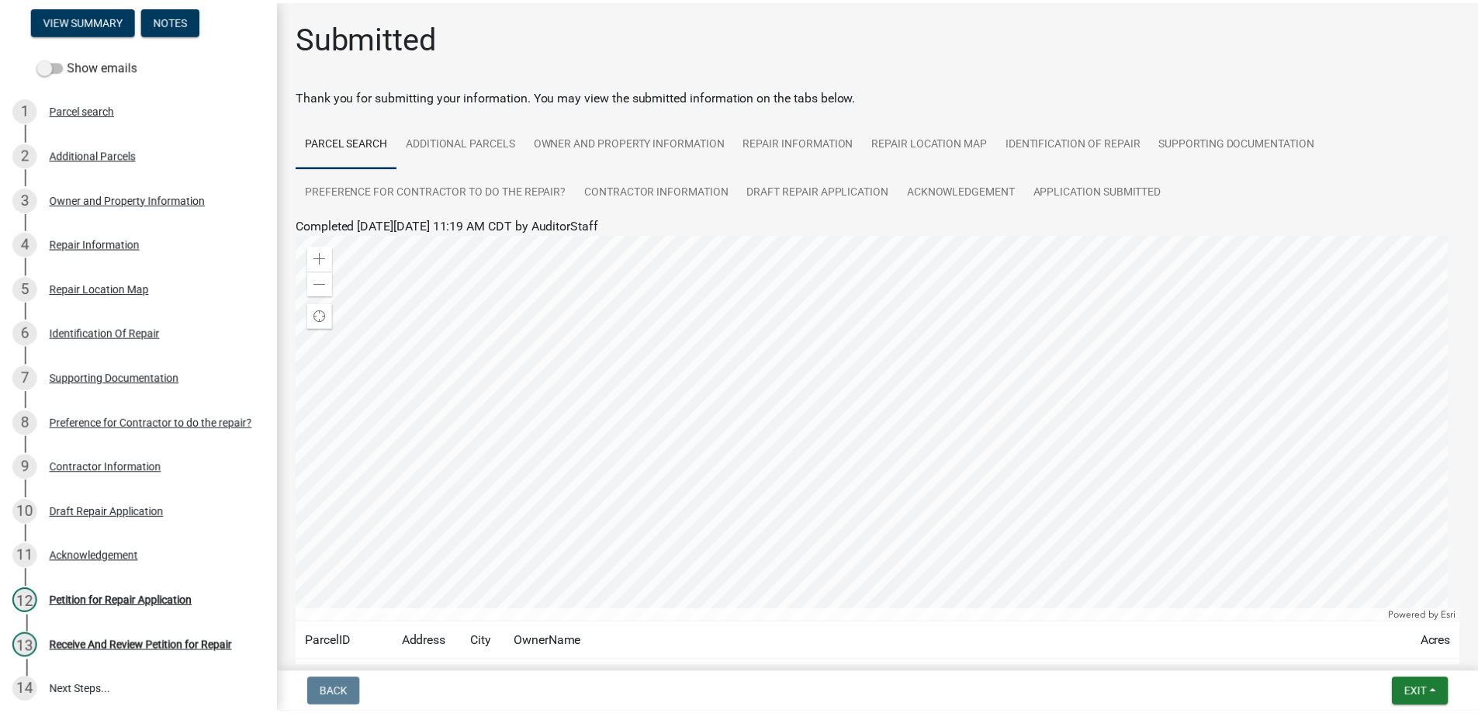
scroll to position [202, 0]
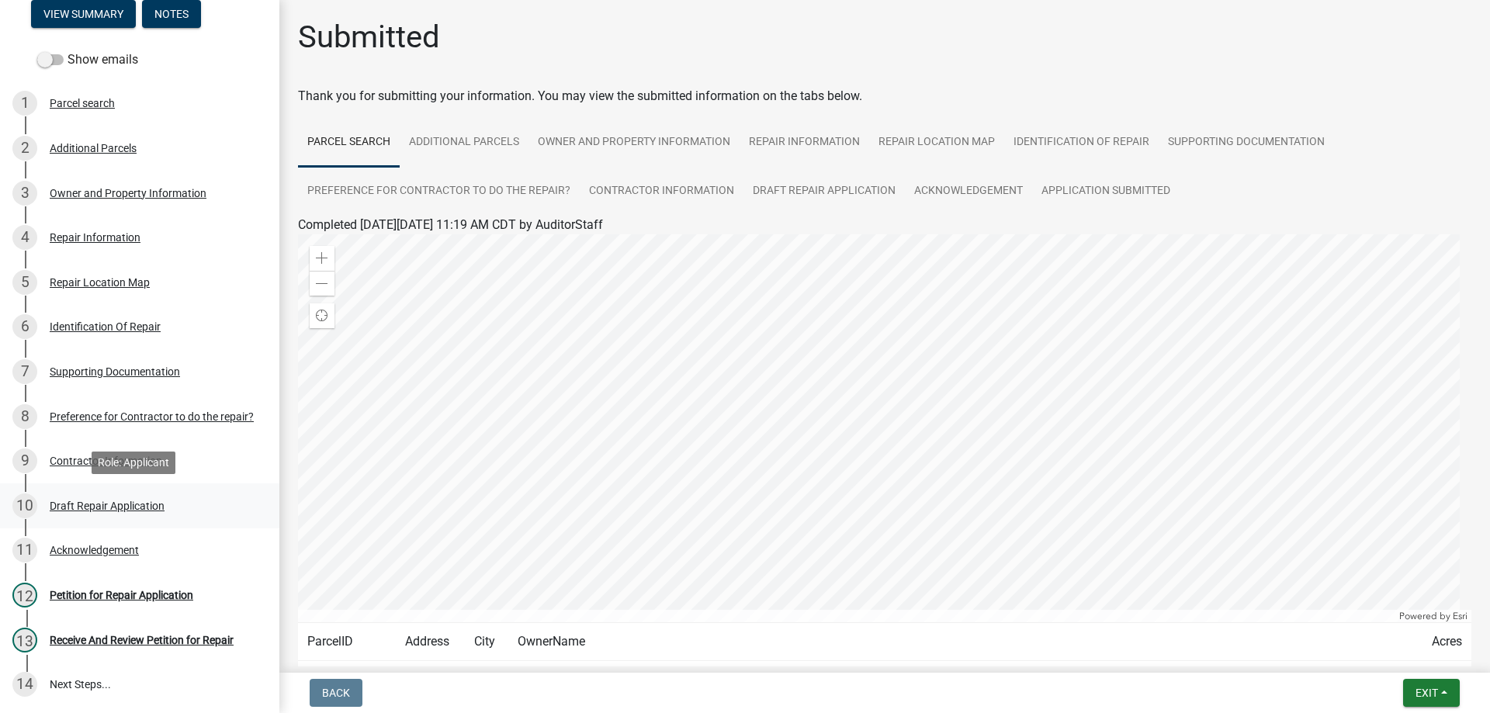
click at [77, 501] on div "Draft Repair Application" at bounding box center [107, 506] width 115 height 11
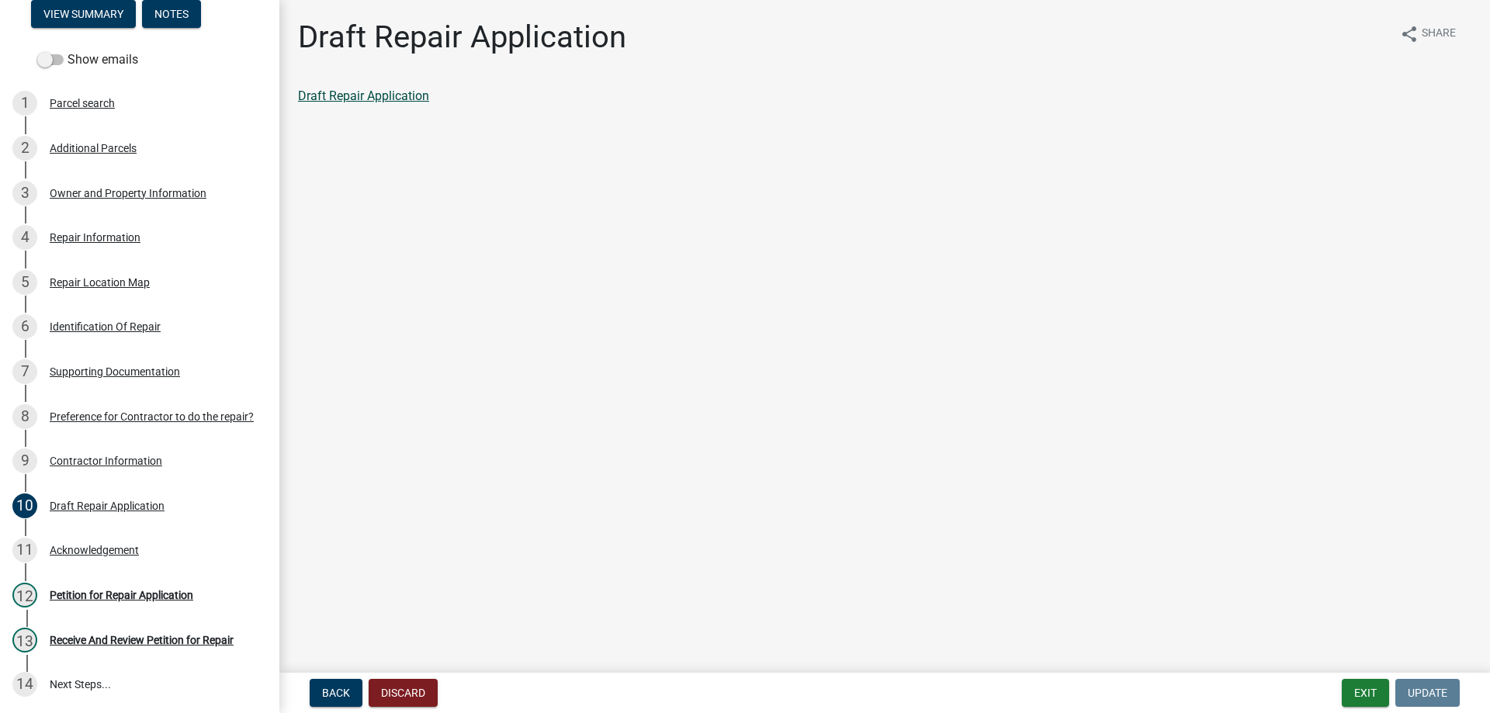
click at [346, 101] on link "Draft Repair Application" at bounding box center [363, 95] width 131 height 15
click at [1372, 691] on button "Exit" at bounding box center [1365, 693] width 47 height 28
